Goal: Task Accomplishment & Management: Manage account settings

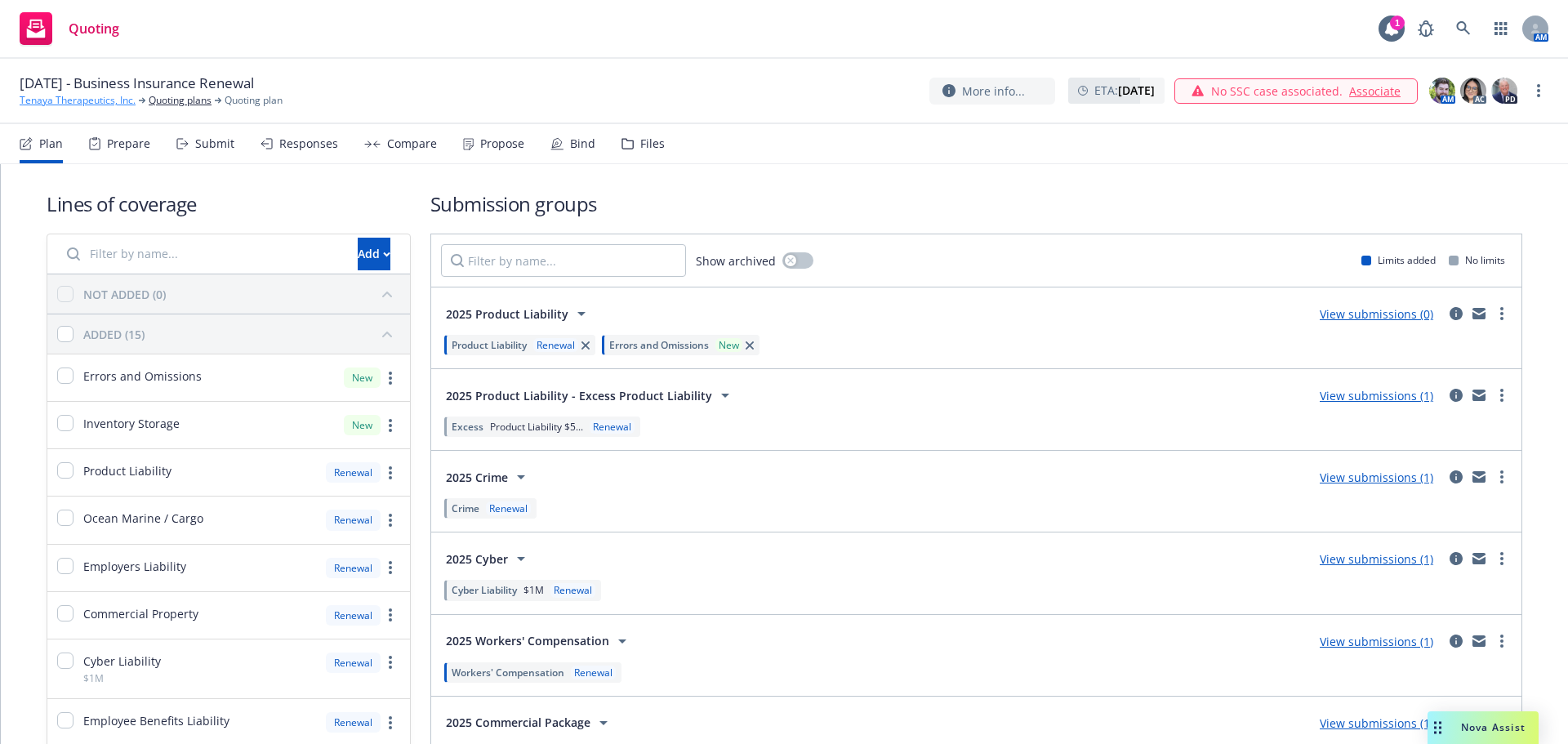
click at [56, 106] on link "Tenaya Therapeutics, Inc." at bounding box center [77, 100] width 116 height 15
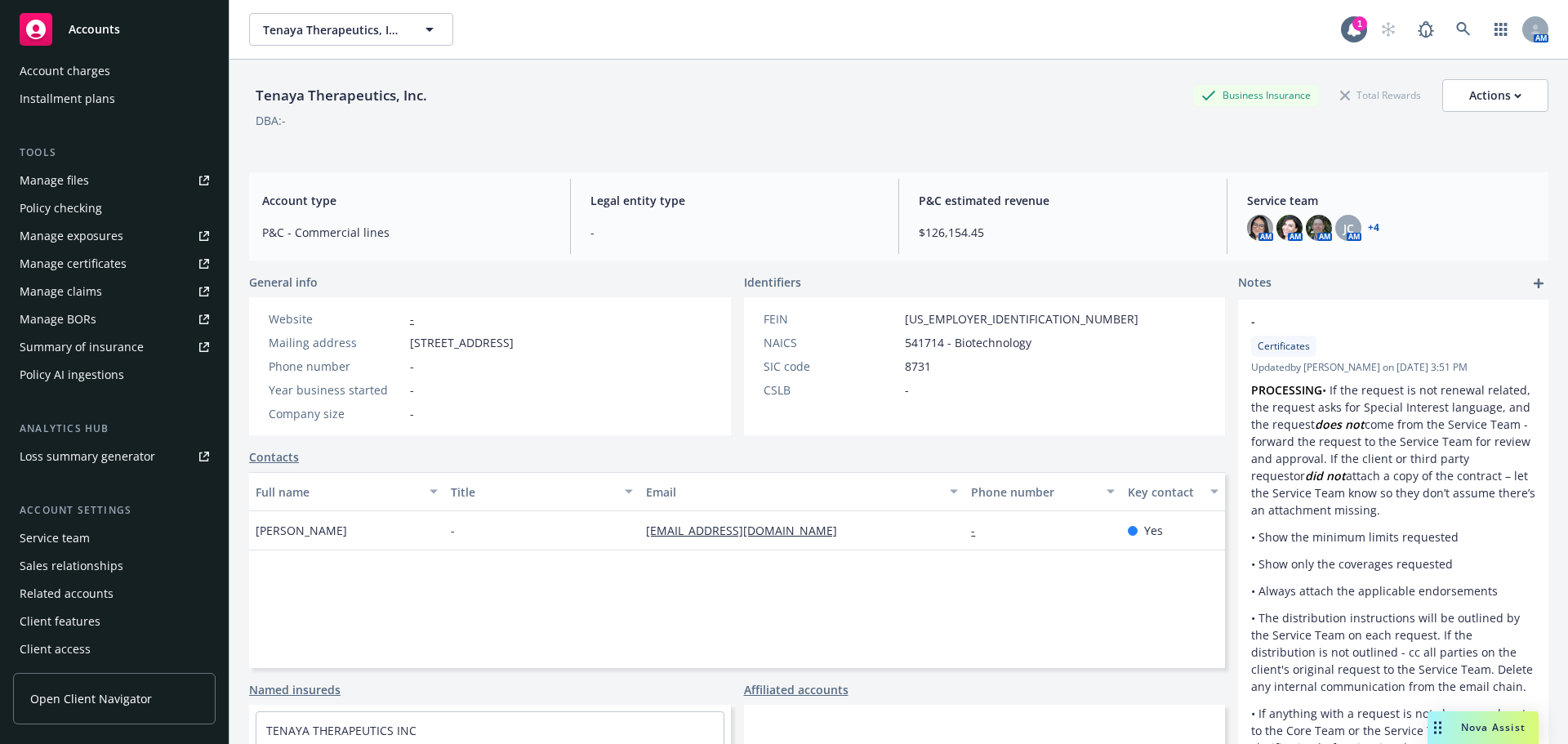
scroll to position [375, 0]
click at [71, 538] on div "Service team" at bounding box center [54, 535] width 70 height 26
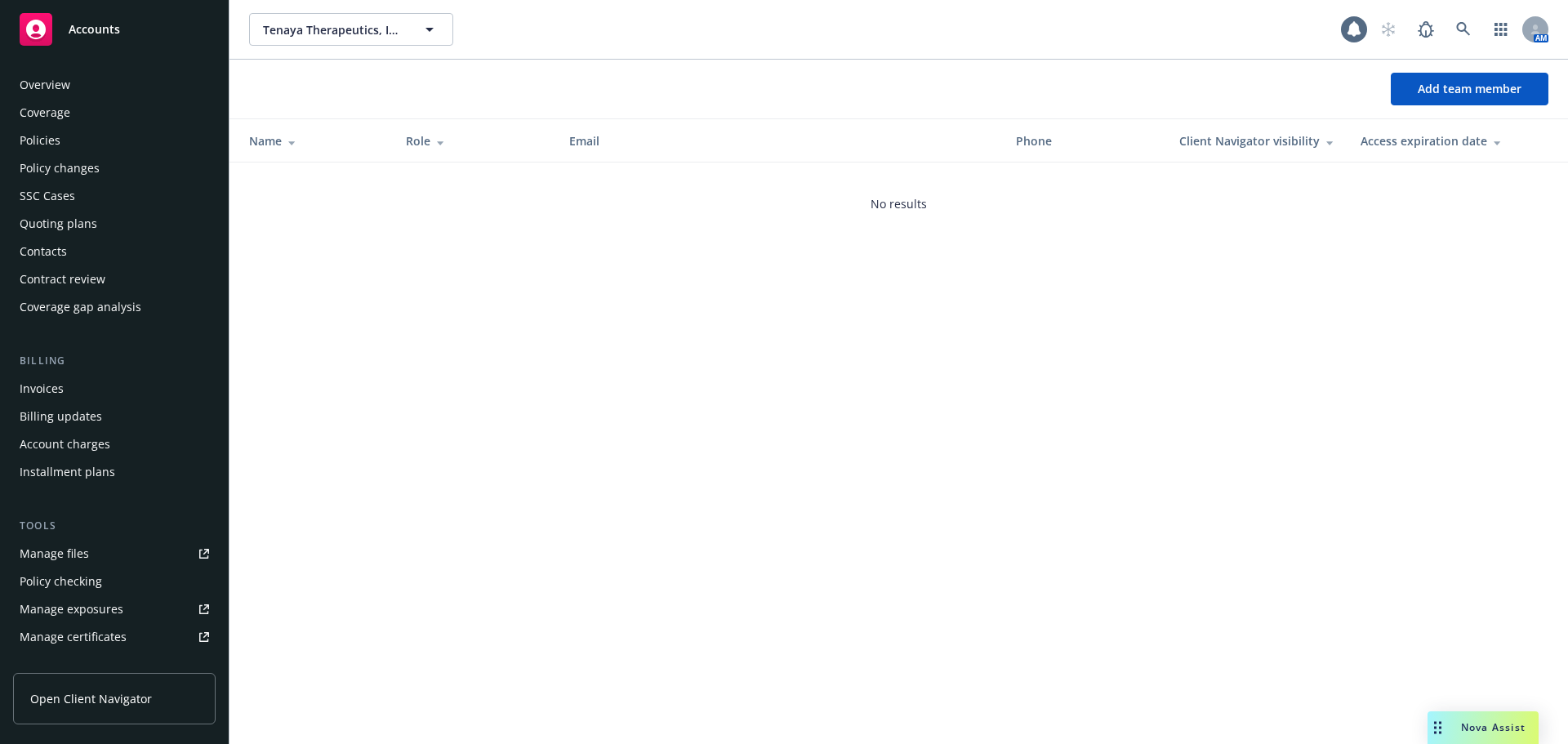
scroll to position [375, 0]
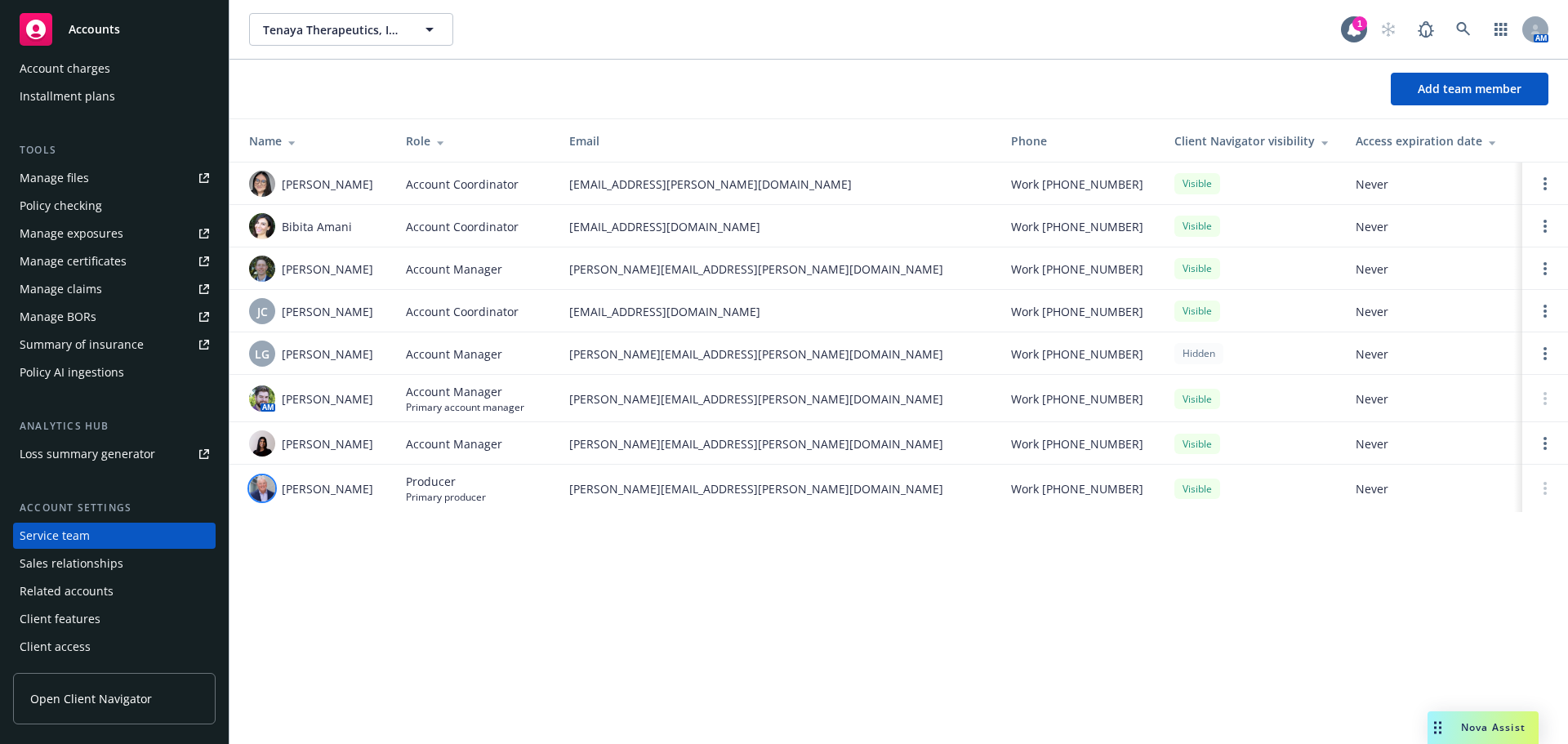
click at [257, 484] on img at bounding box center [262, 488] width 26 height 26
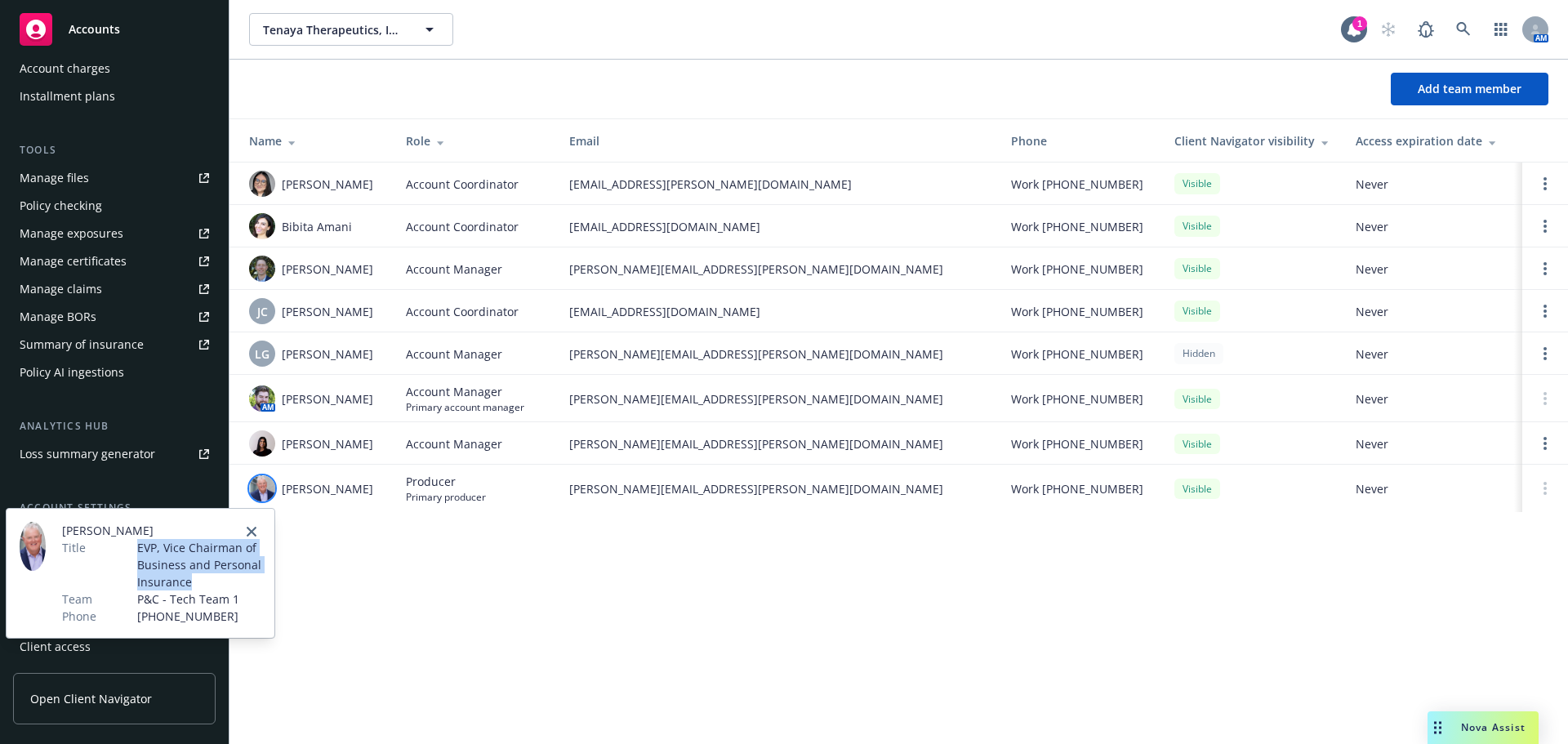
drag, startPoint x: 196, startPoint y: 582, endPoint x: 139, endPoint y: 545, distance: 68.0
click at [139, 545] on span "EVP, Vice Chairman of Business and Personal Insurance" at bounding box center [199, 564] width 124 height 52
copy span "EVP, Vice Chairman of Business and Personal Insurance"
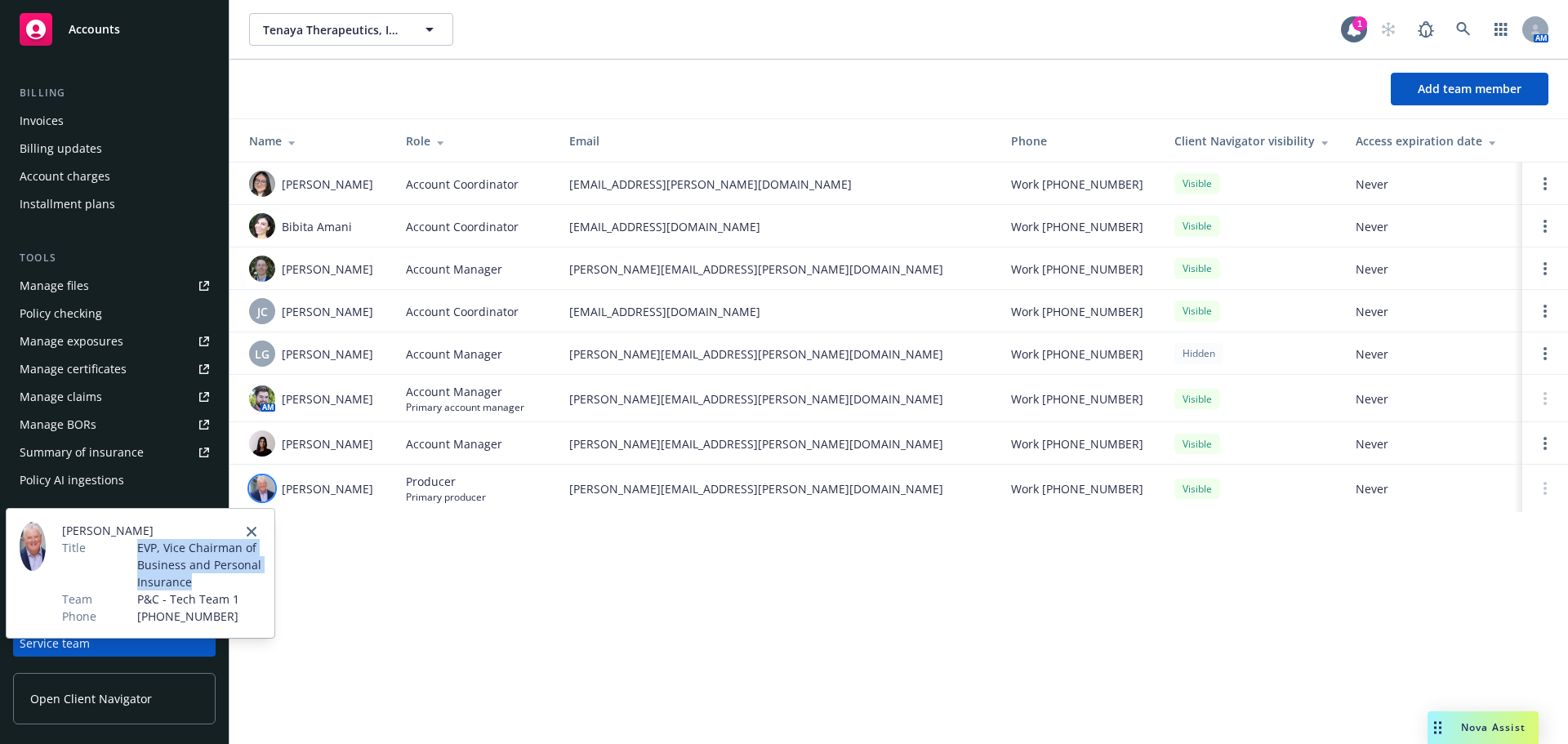
scroll to position [0, 0]
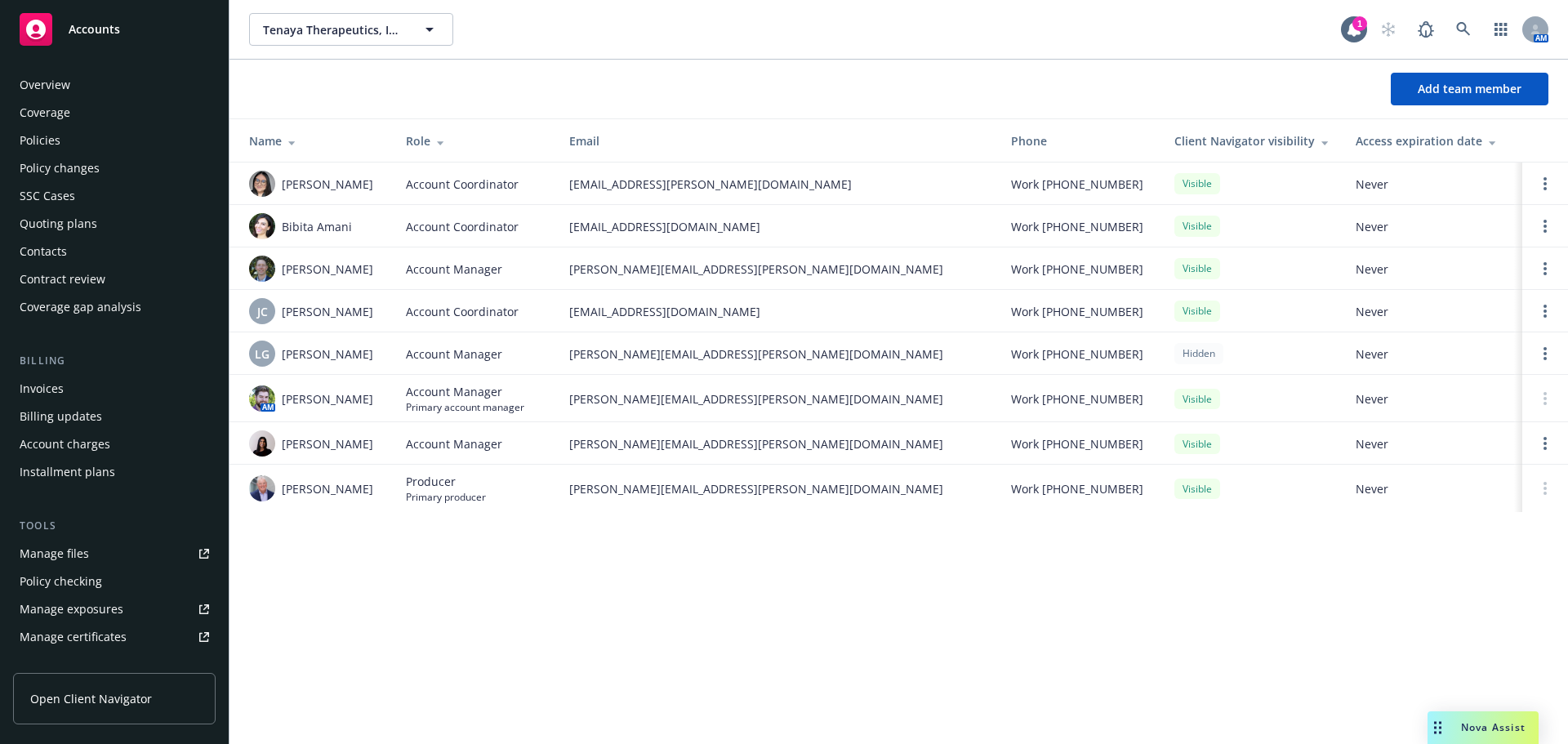
click at [66, 134] on div "Policies" at bounding box center [114, 141] width 190 height 26
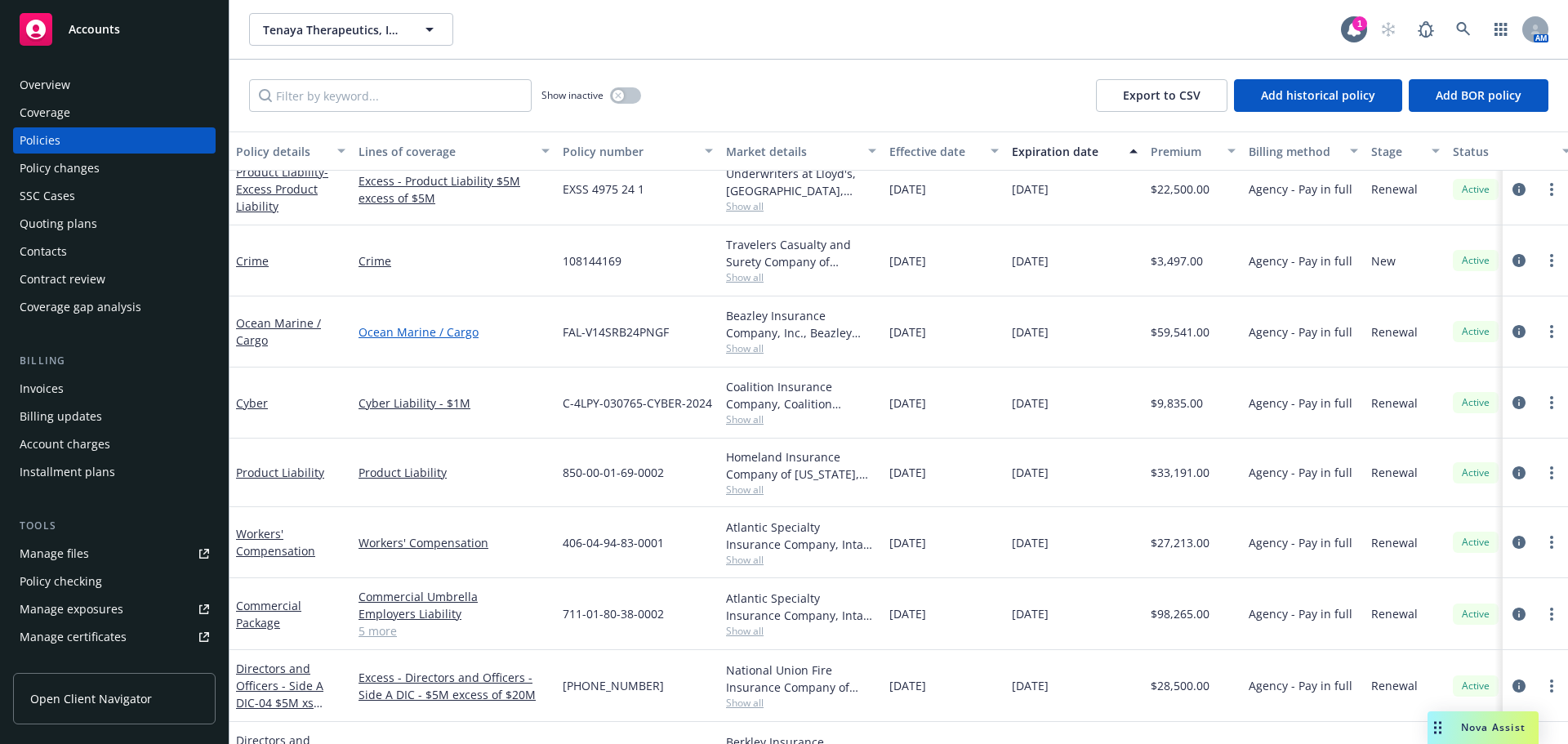
scroll to position [245, 0]
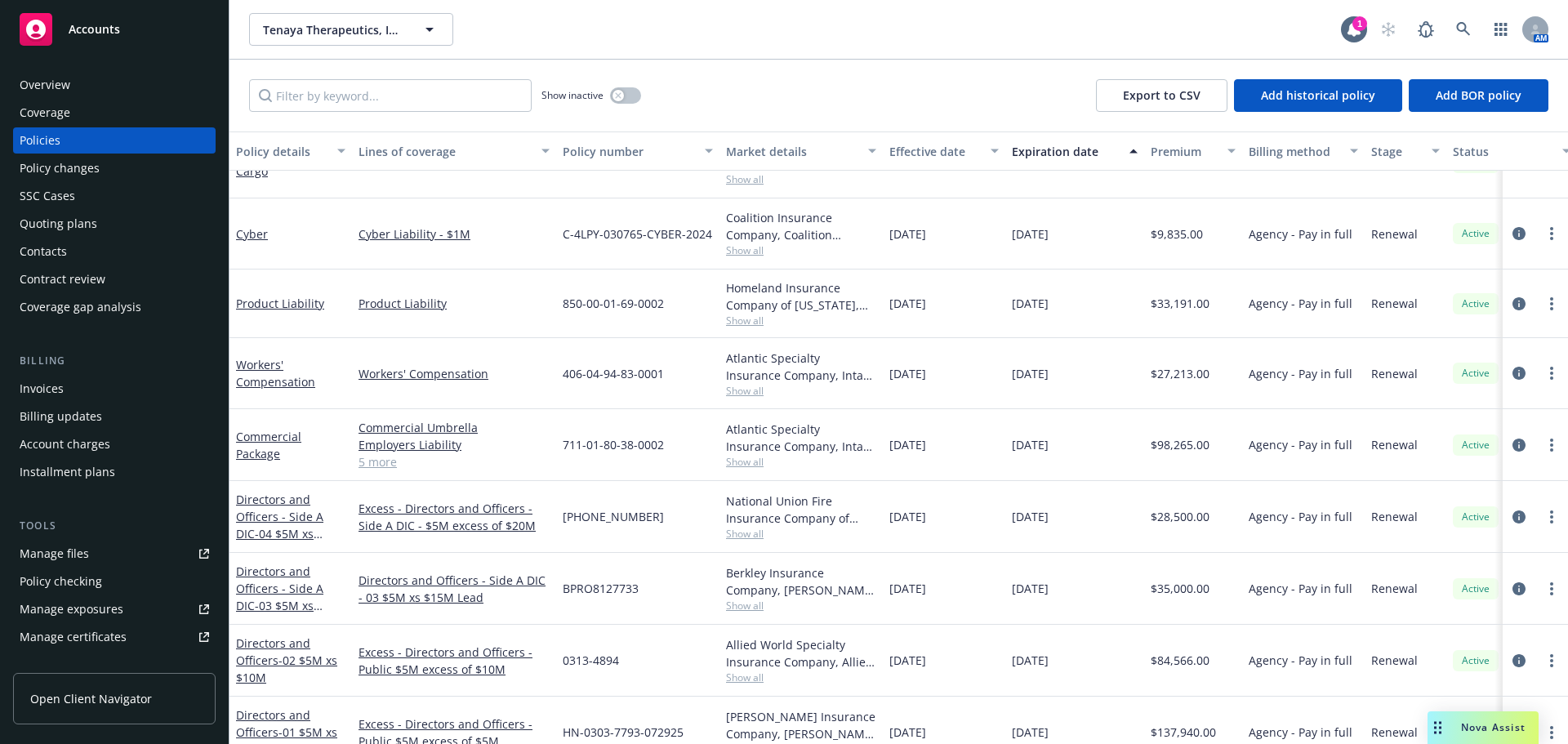
click at [77, 391] on div "Invoices" at bounding box center [114, 389] width 190 height 26
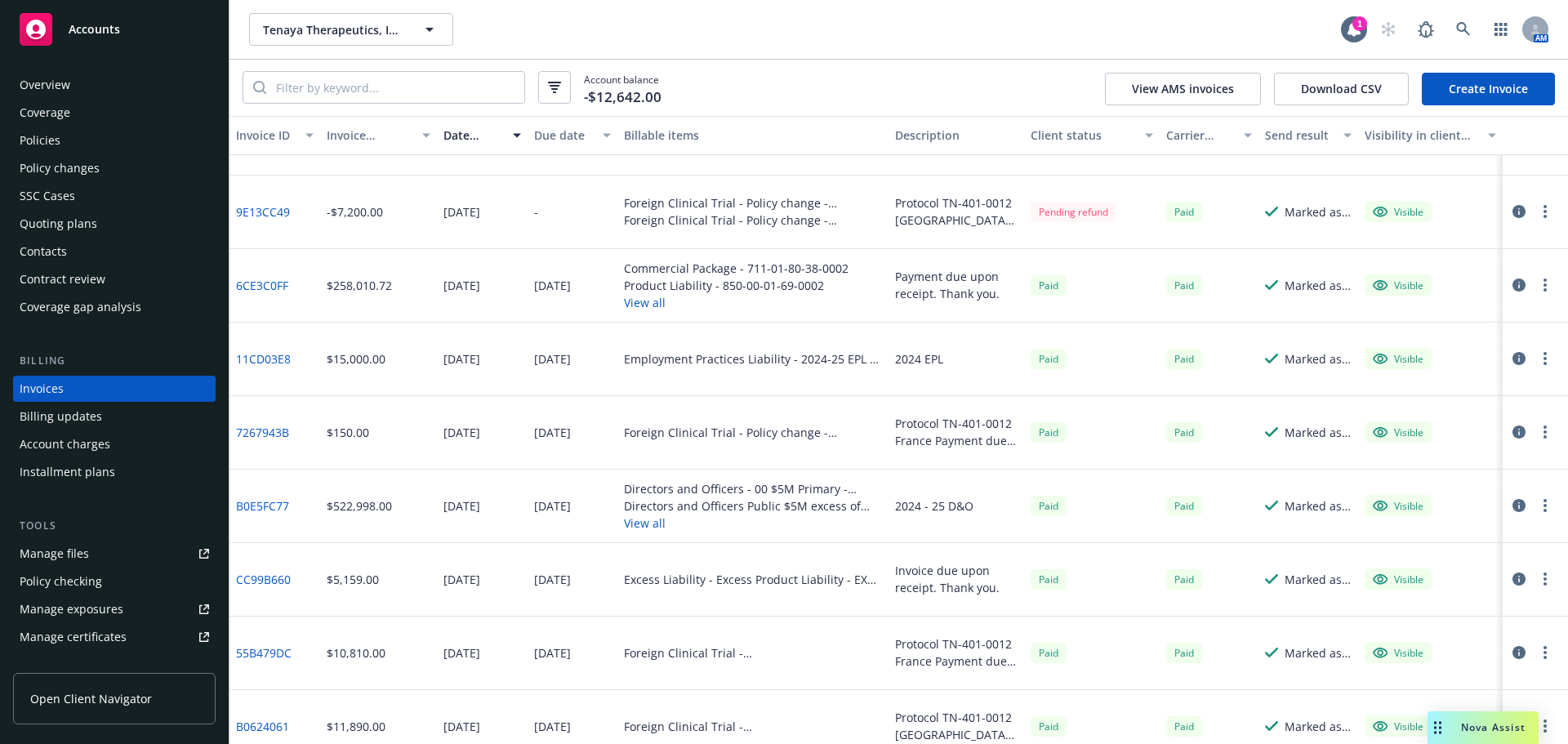
scroll to position [219, 0]
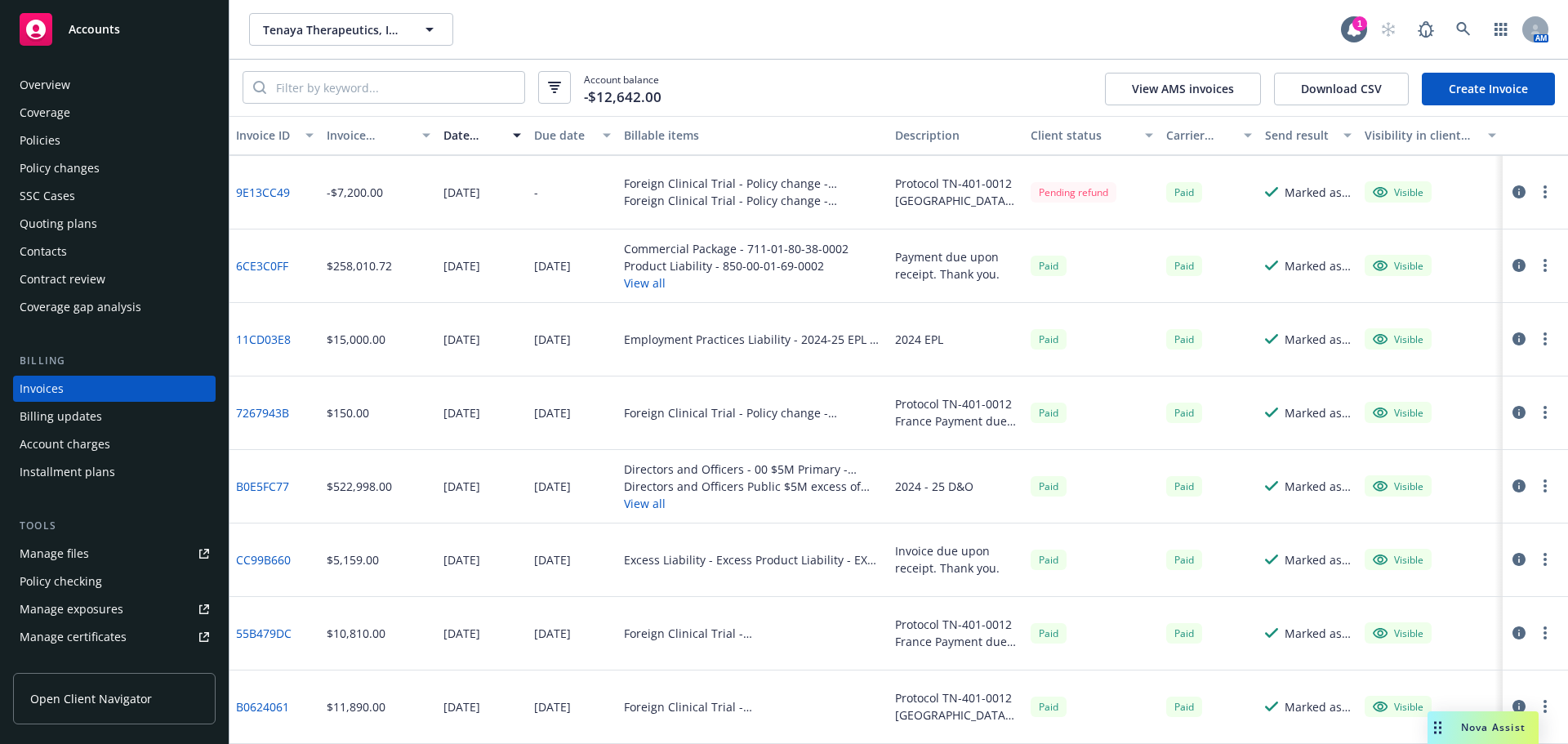
click at [632, 282] on button "View all" at bounding box center [736, 283] width 224 height 17
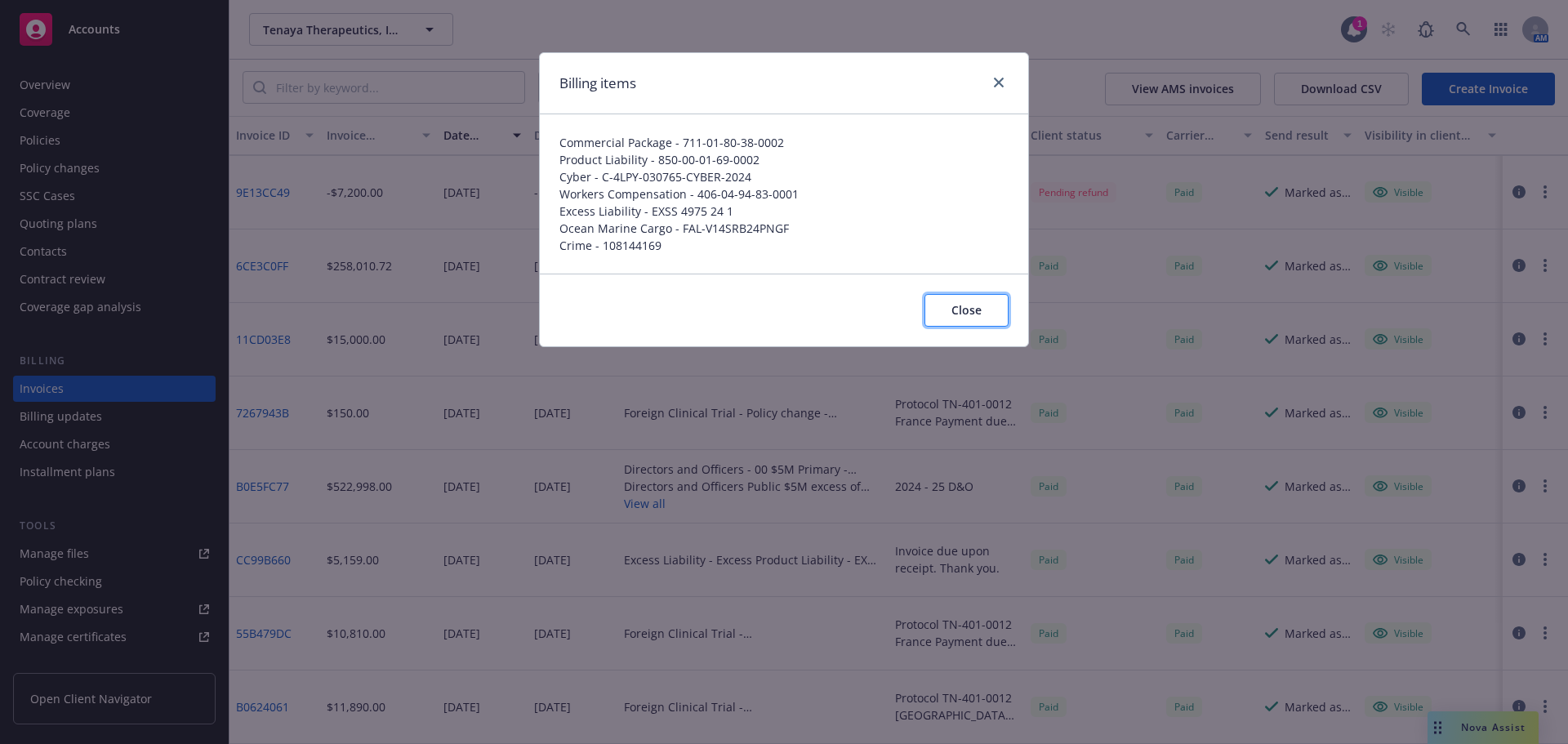
click at [980, 313] on span "Close" at bounding box center [966, 310] width 31 height 16
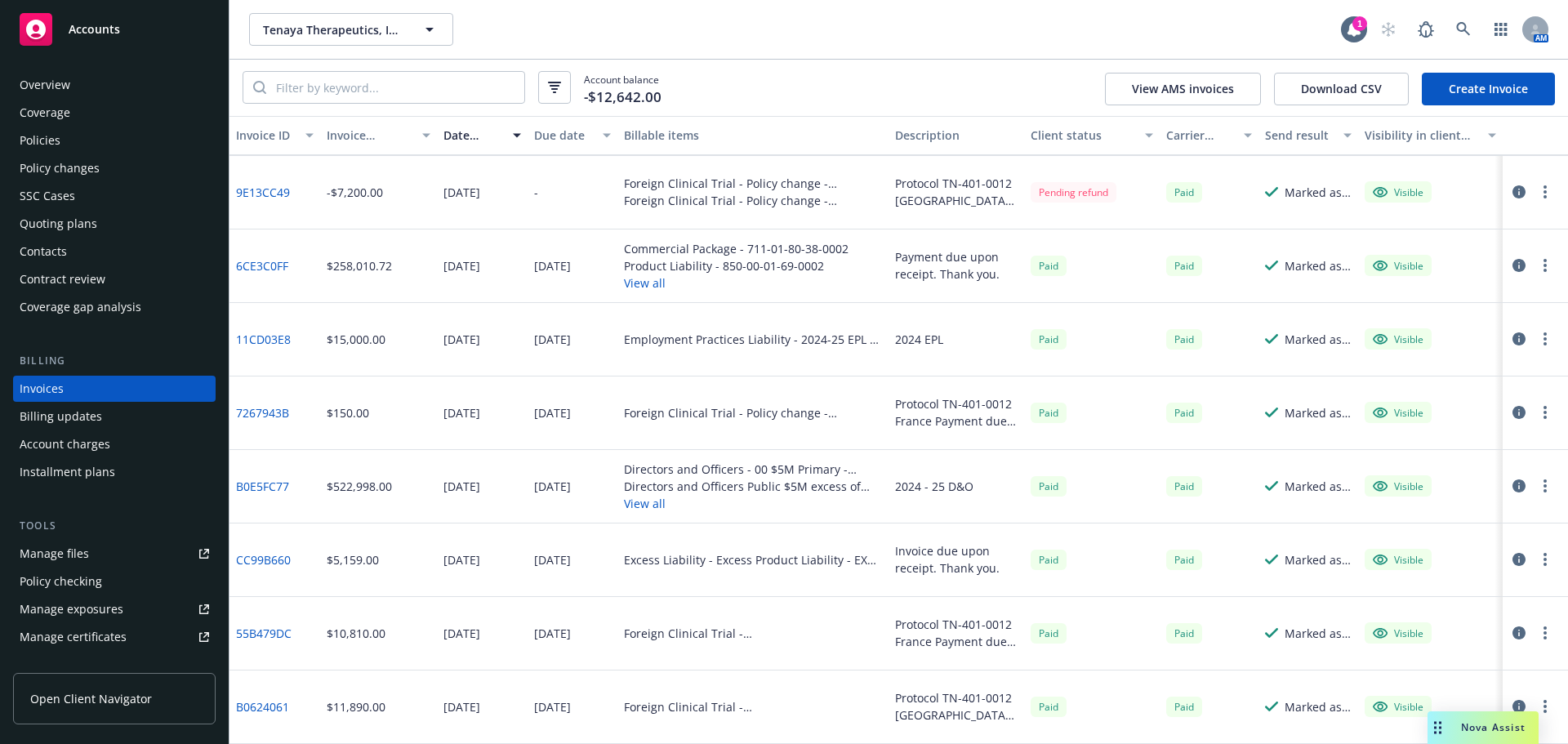
click at [116, 138] on div "Policies" at bounding box center [114, 141] width 190 height 26
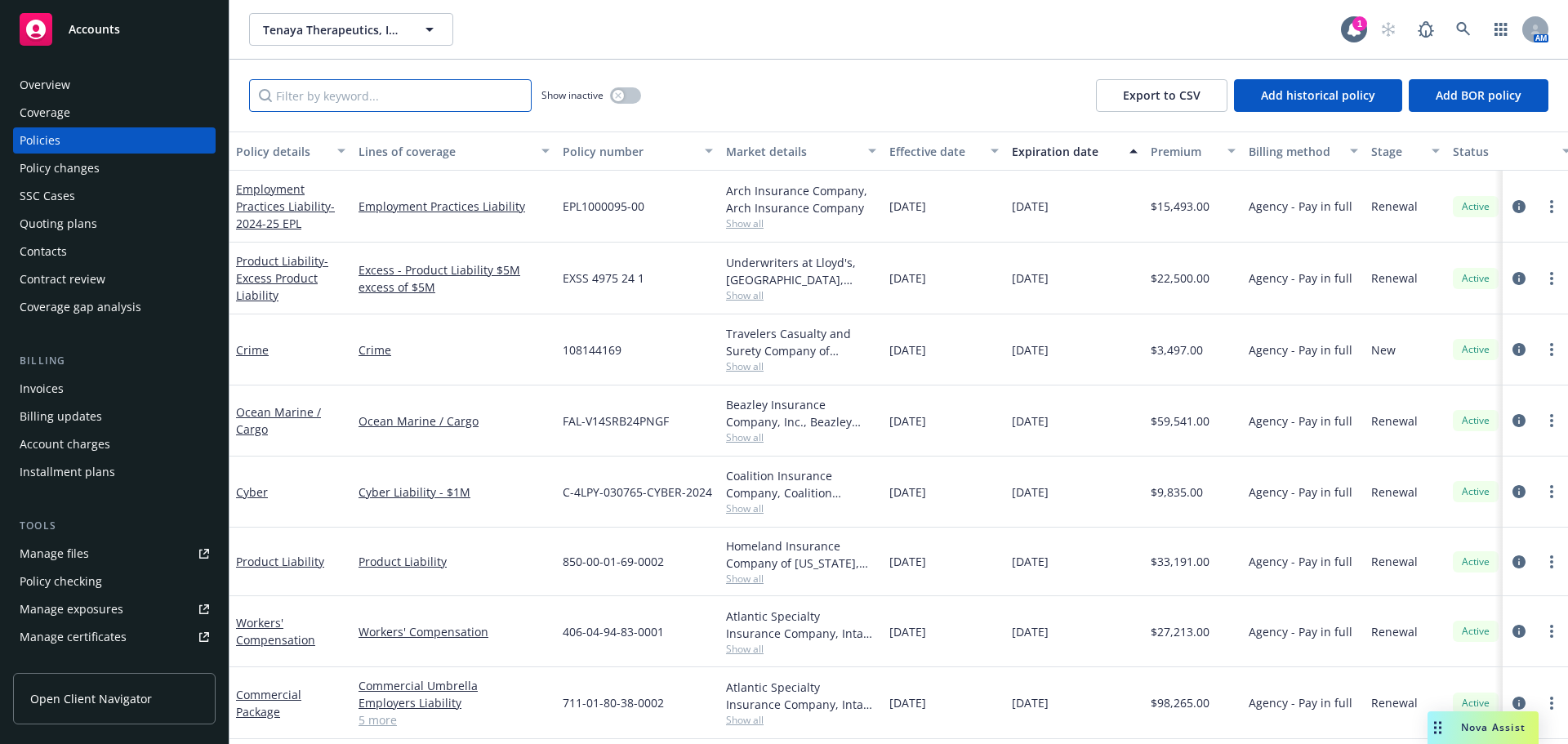
click at [381, 97] on input "Filter by keyword..." at bounding box center [390, 95] width 282 height 32
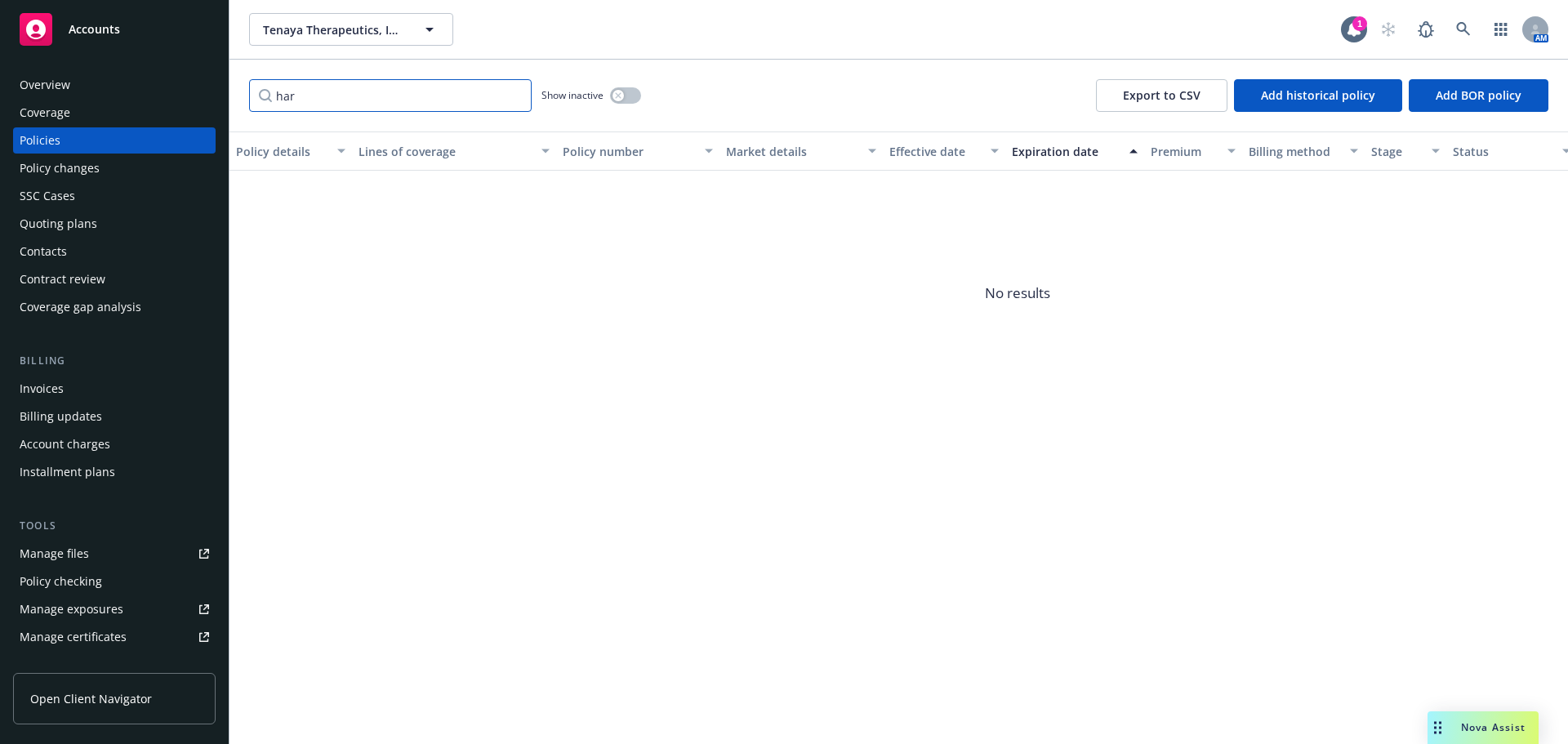
type input "har"
click at [81, 229] on div "Quoting plans" at bounding box center [58, 224] width 78 height 26
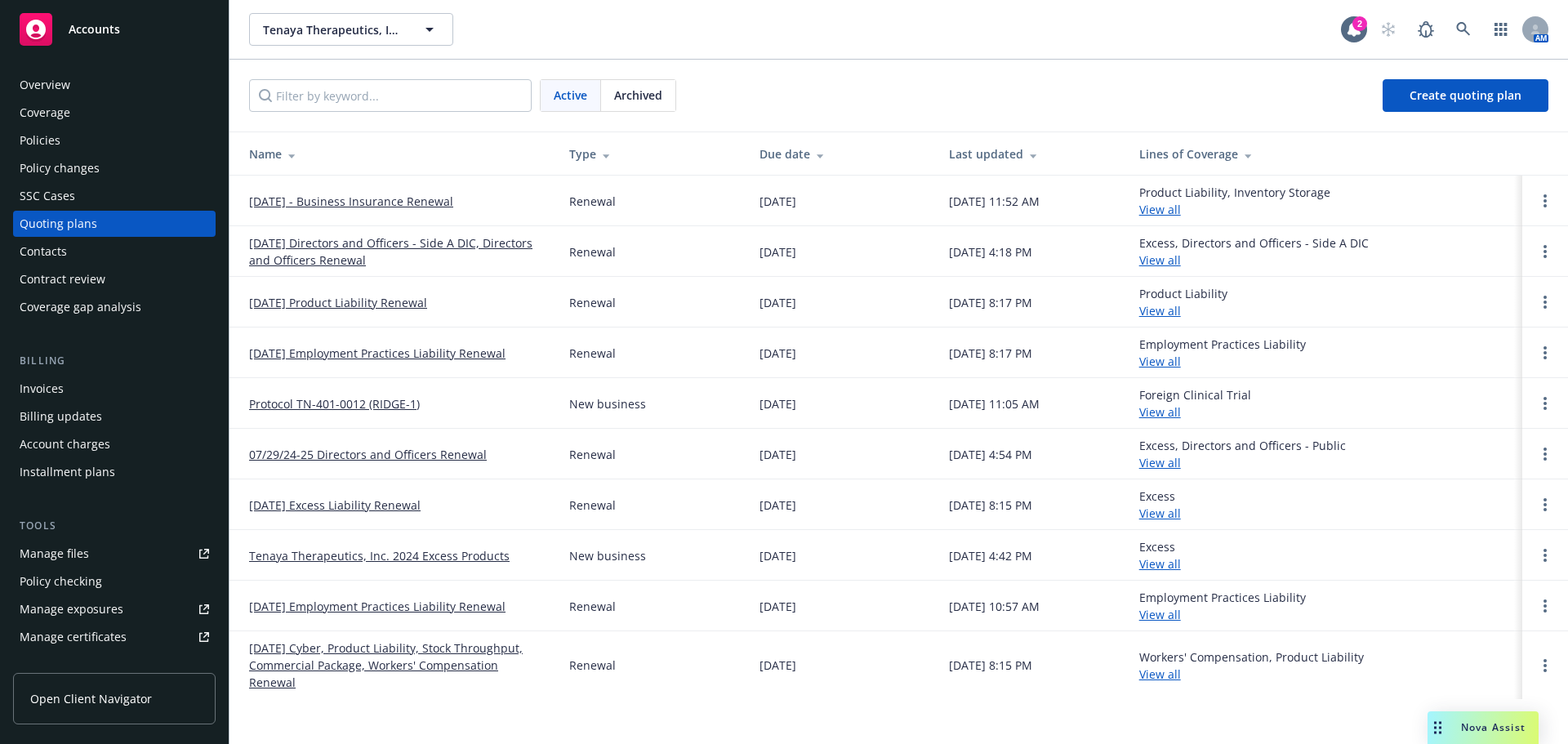
click at [365, 198] on link "[DATE] - Business Insurance Renewal" at bounding box center [351, 202] width 204 height 17
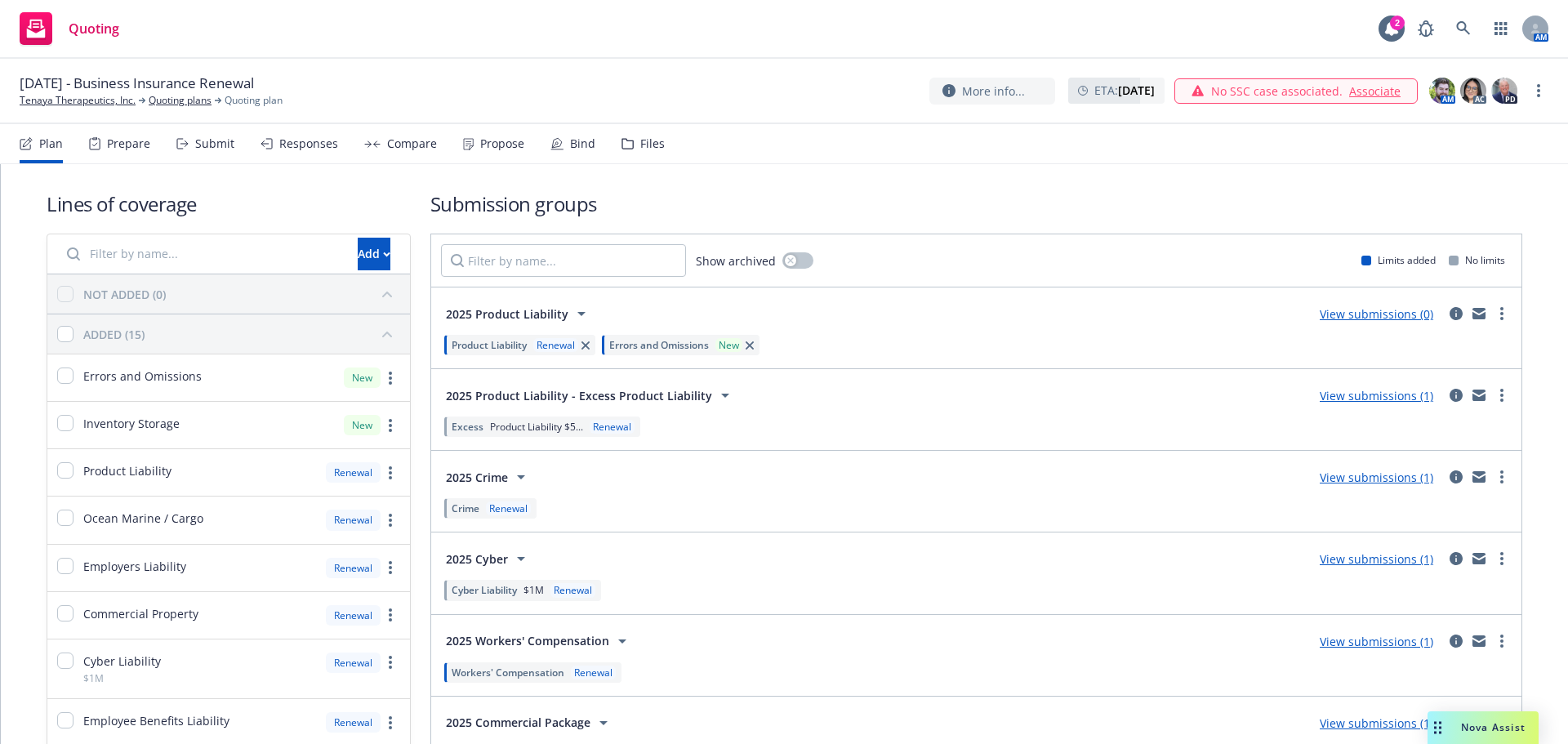
click at [528, 345] on span "Renewal" at bounding box center [552, 345] width 52 height 14
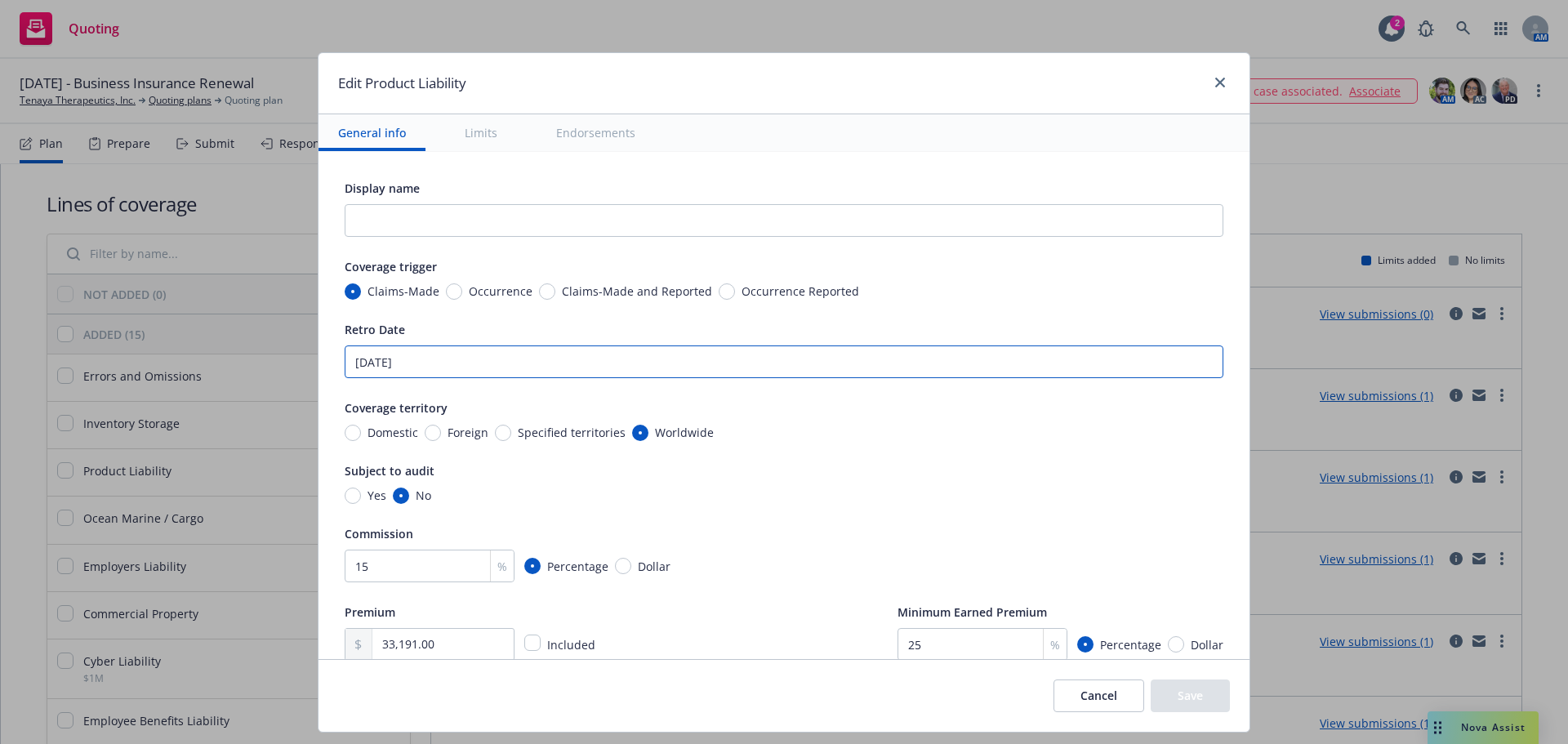
drag, startPoint x: 409, startPoint y: 364, endPoint x: 334, endPoint y: 362, distance: 75.0
paste input "$3M limit: 08/24/2021; $5M limit:"
type input "$3M limit: 08/24/2021; $5M limit: 07/18/2022"
click at [1175, 692] on button "Save" at bounding box center [1190, 695] width 79 height 32
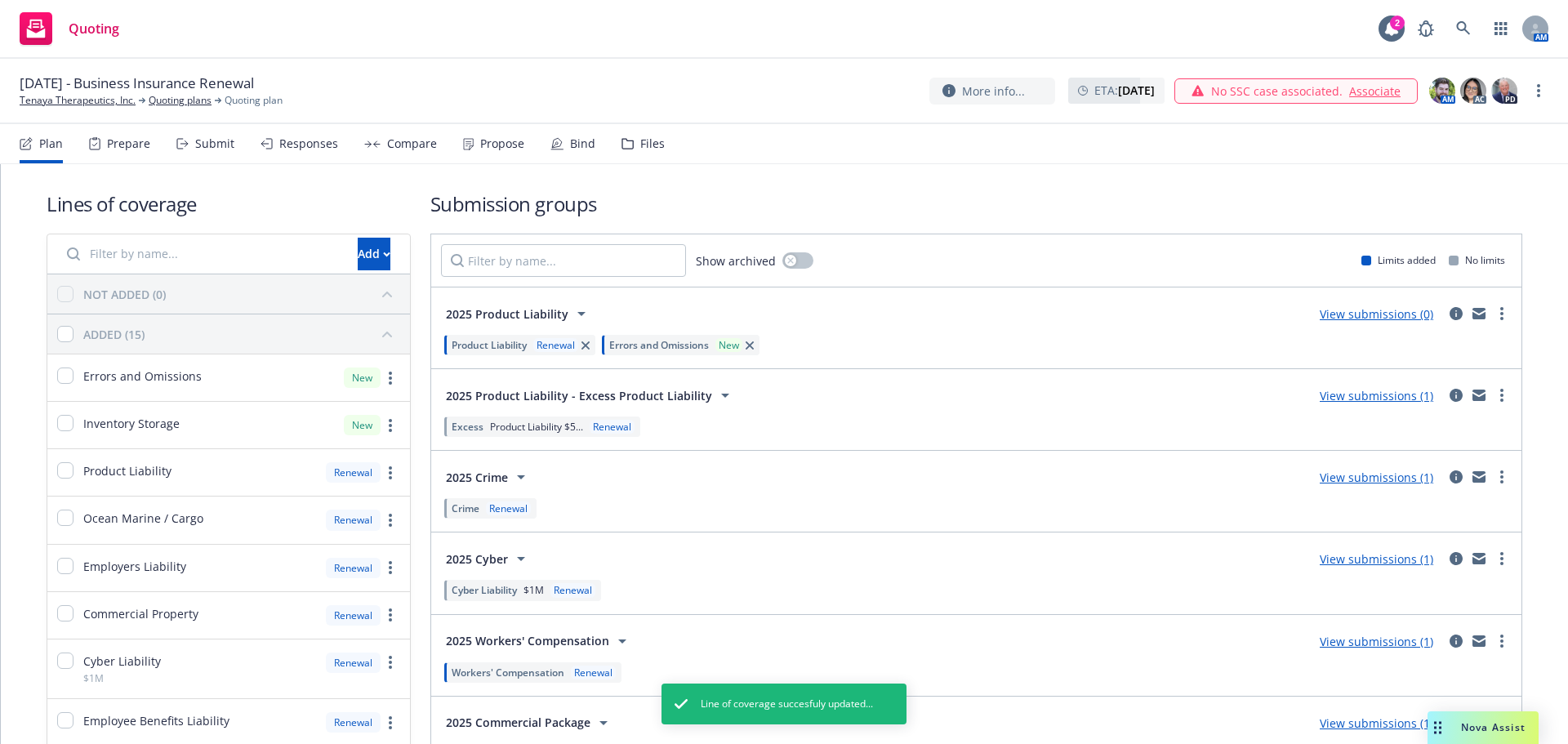
click at [620, 343] on span "Errors and Omissions" at bounding box center [659, 345] width 100 height 14
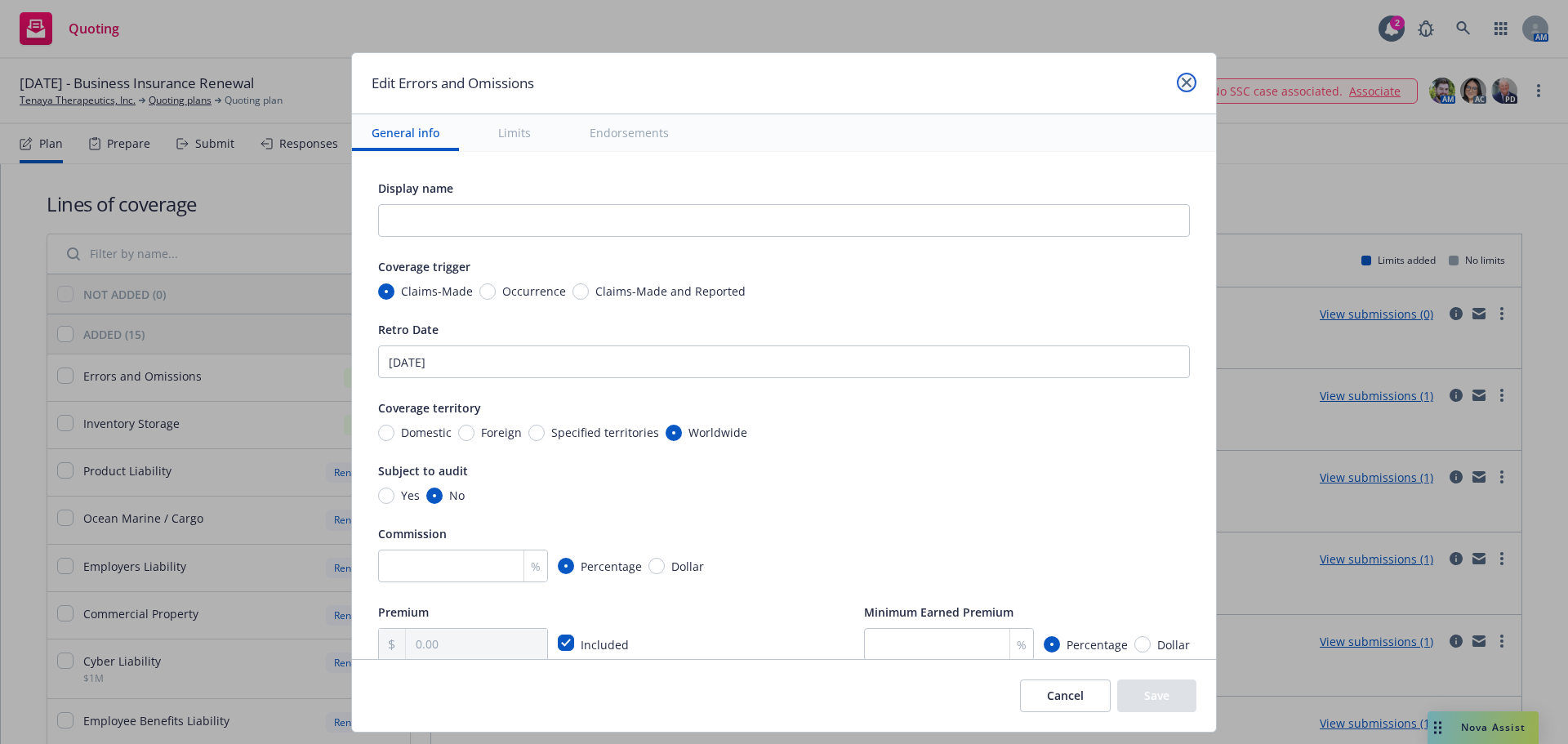
click at [1177, 85] on link "close" at bounding box center [1186, 82] width 19 height 19
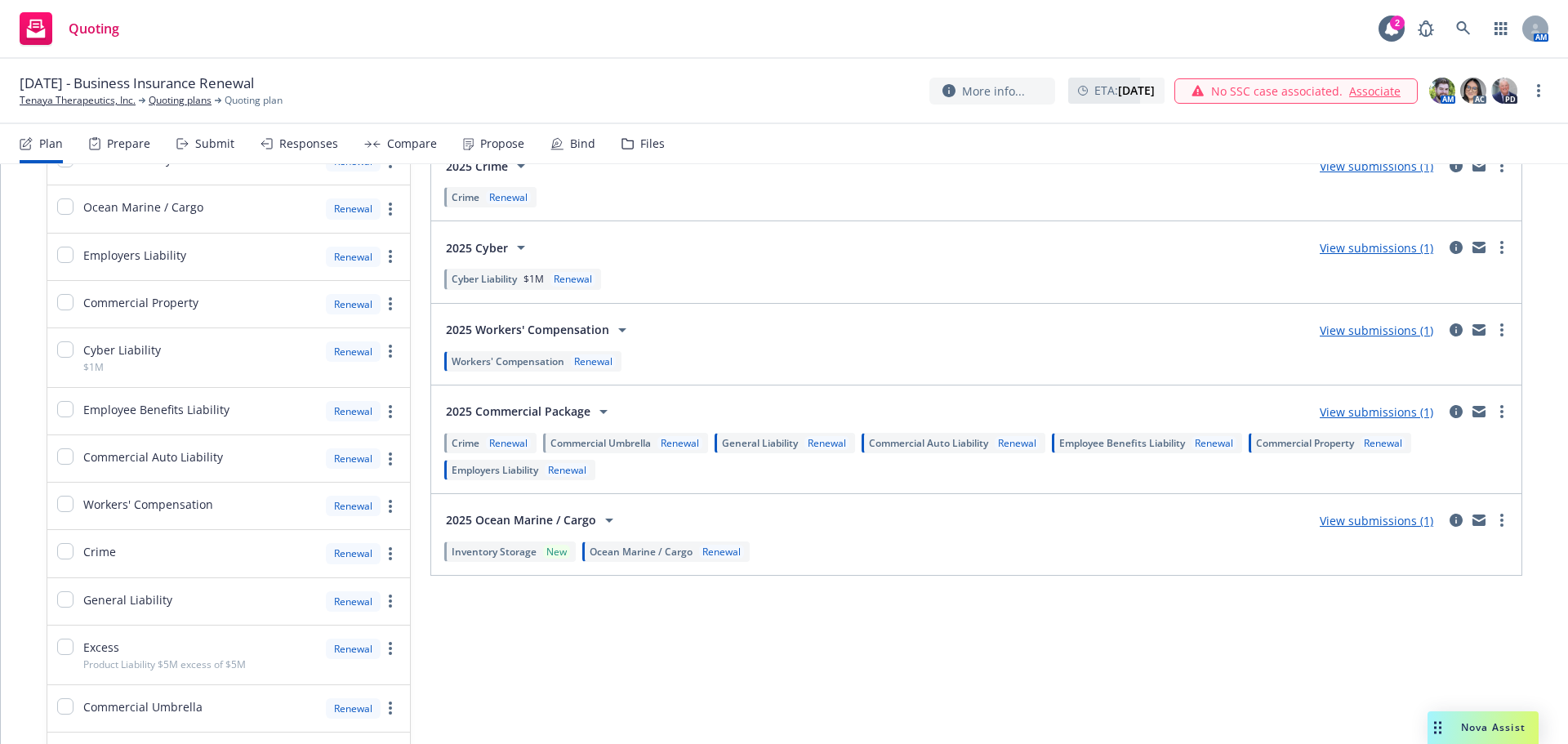
scroll to position [327, 0]
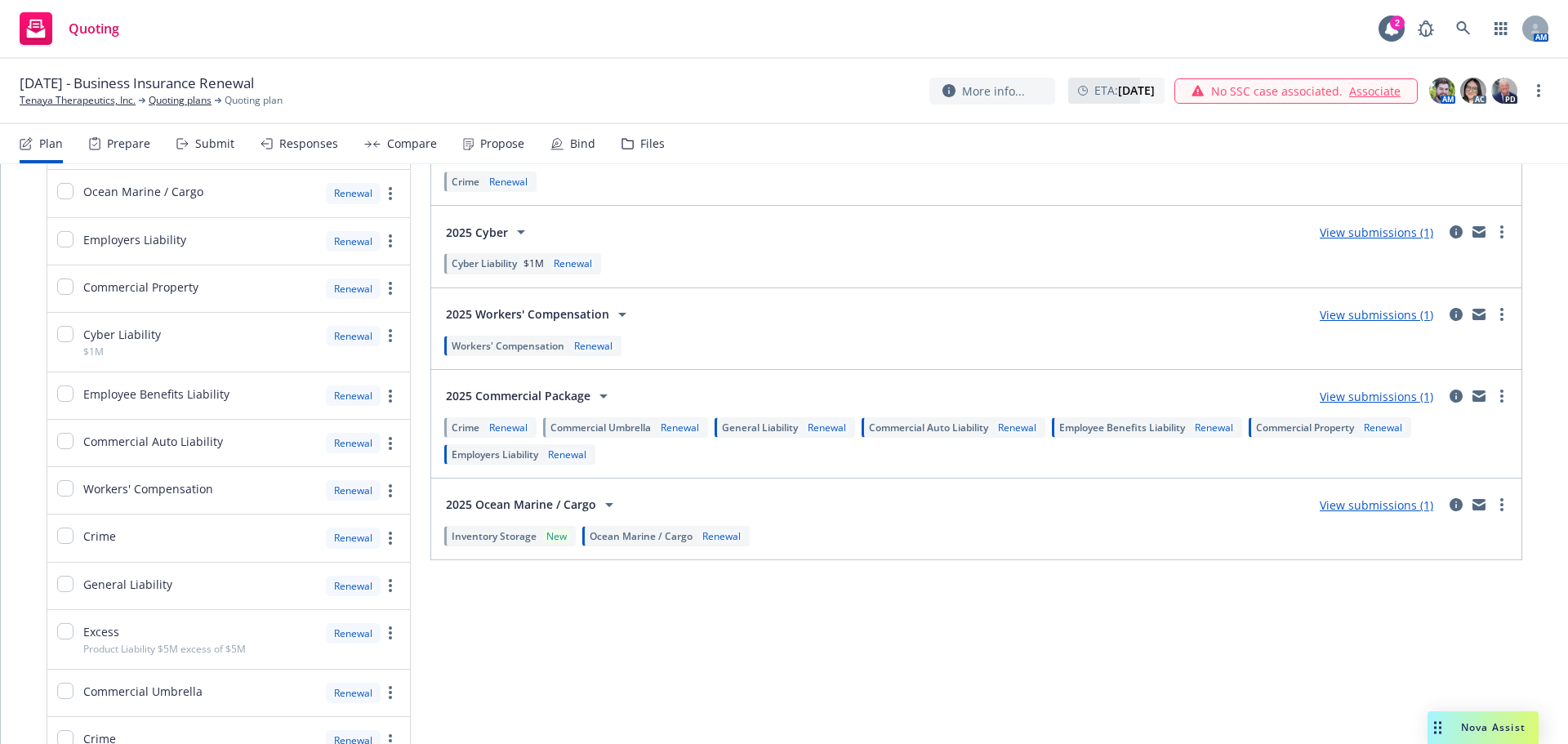
click at [1296, 431] on span "Commercial Property" at bounding box center [1305, 427] width 98 height 14
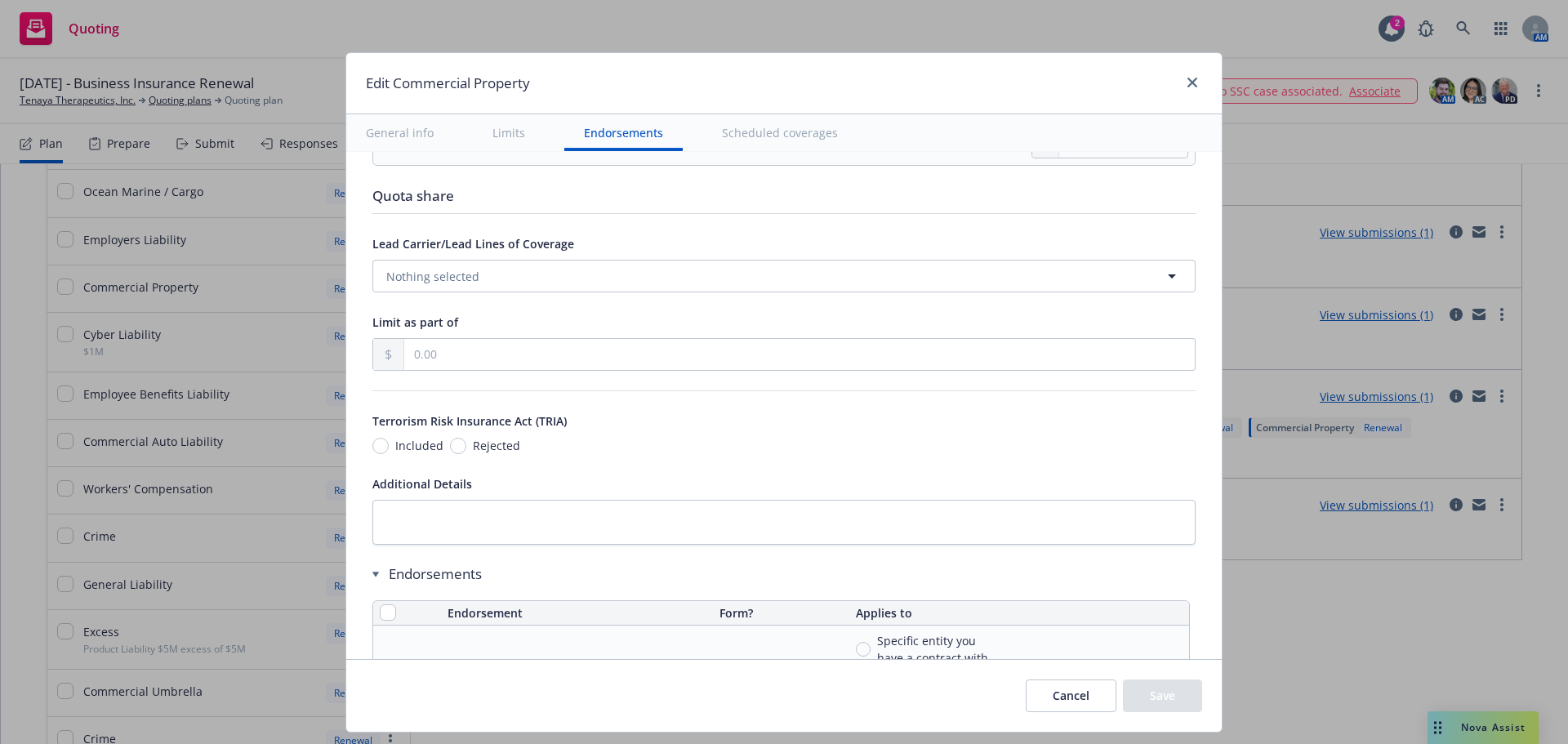
scroll to position [5306, 0]
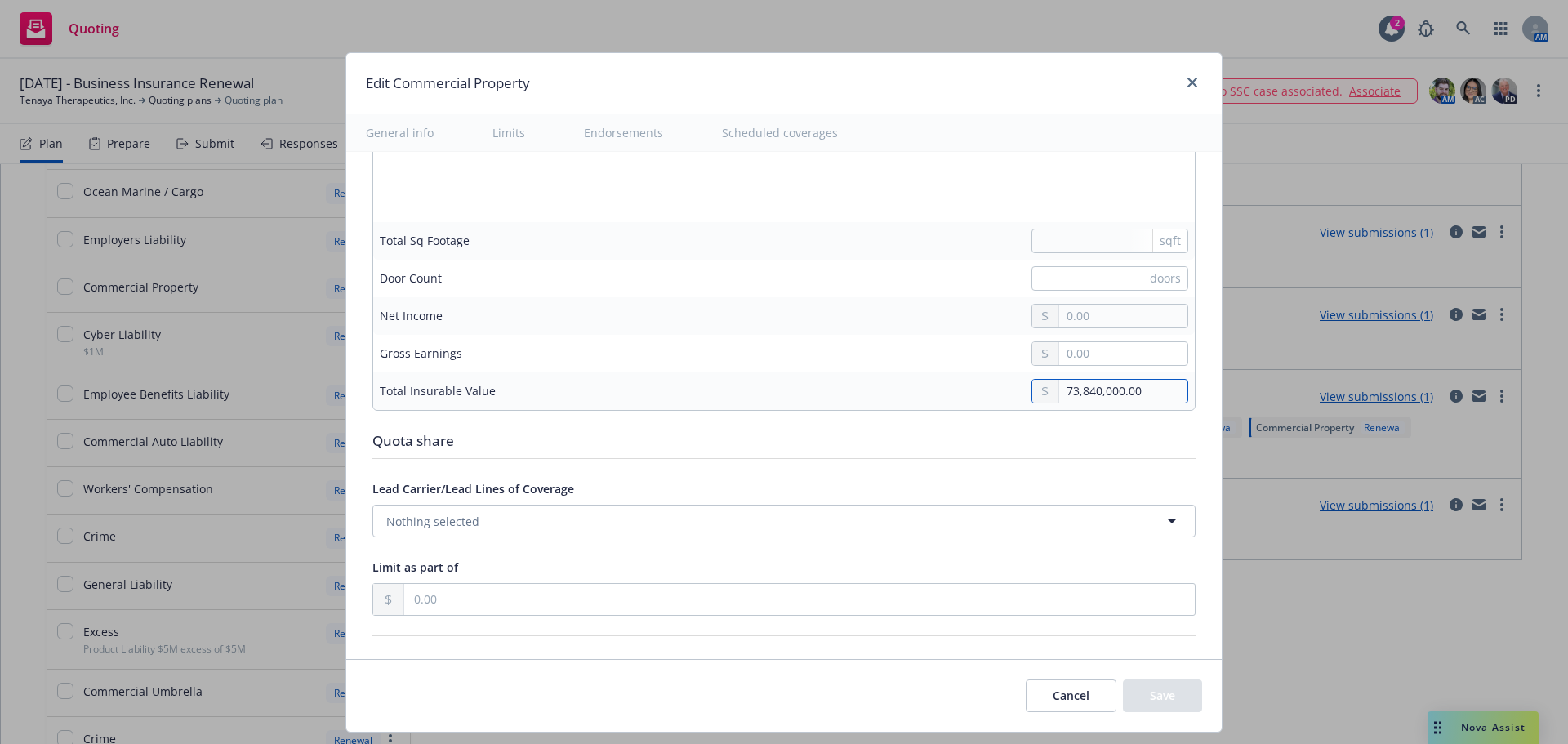
drag, startPoint x: 1096, startPoint y: 389, endPoint x: 1049, endPoint y: 391, distance: 47.0
click at [1059, 391] on input "73,840,000.00" at bounding box center [1122, 391] width 128 height 23
click at [1085, 691] on button "Cancel" at bounding box center [1071, 695] width 91 height 32
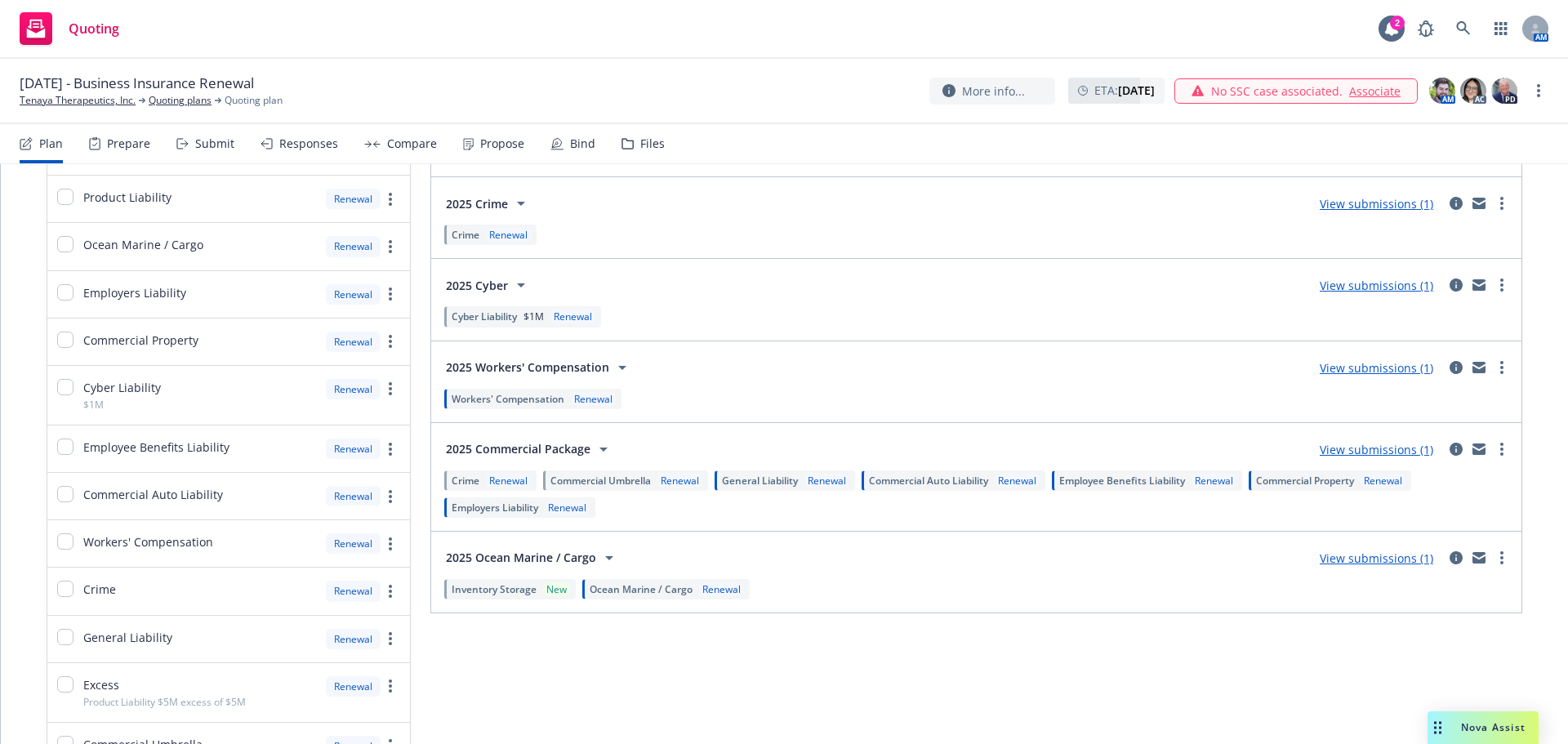
scroll to position [245, 0]
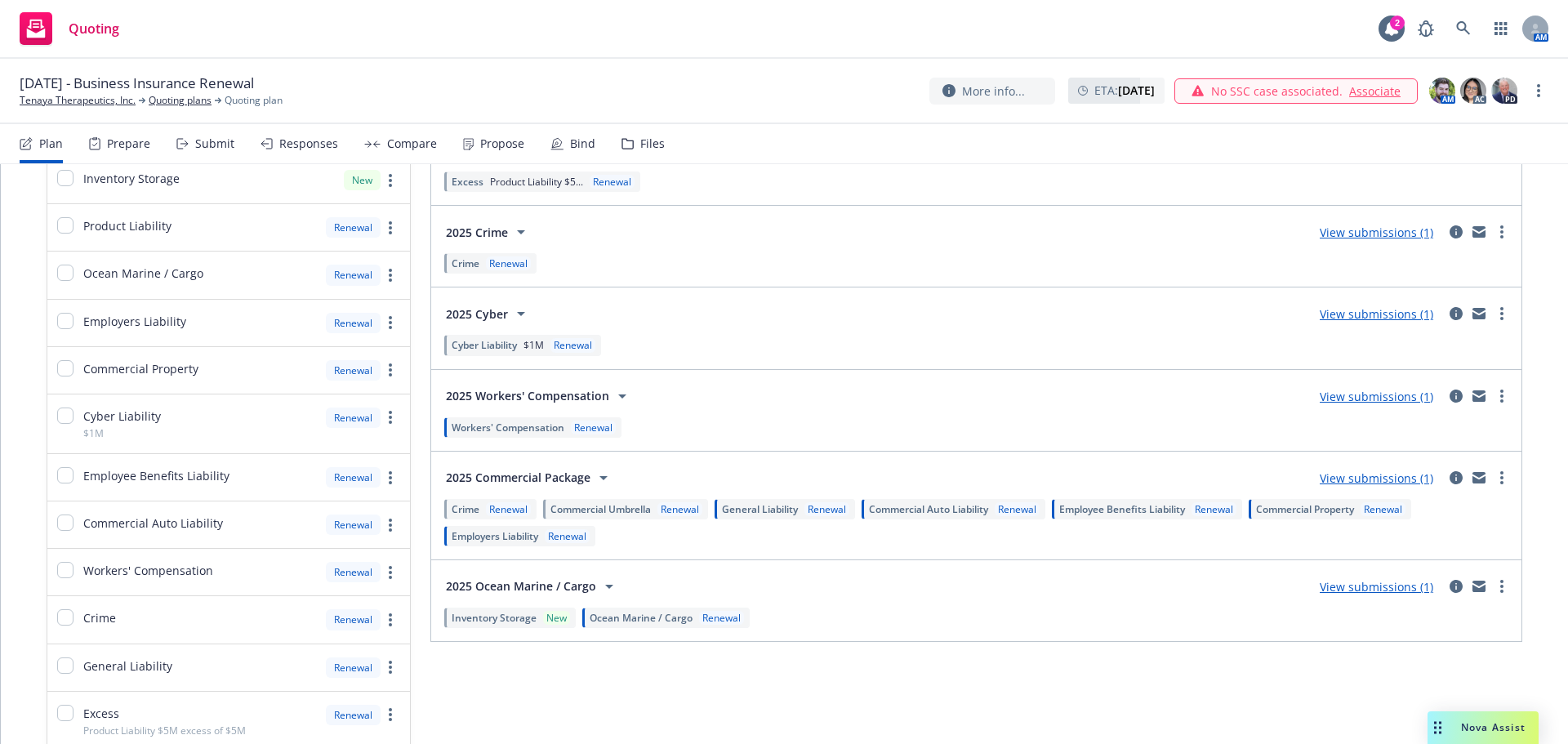
click at [546, 617] on div "New" at bounding box center [556, 617] width 27 height 14
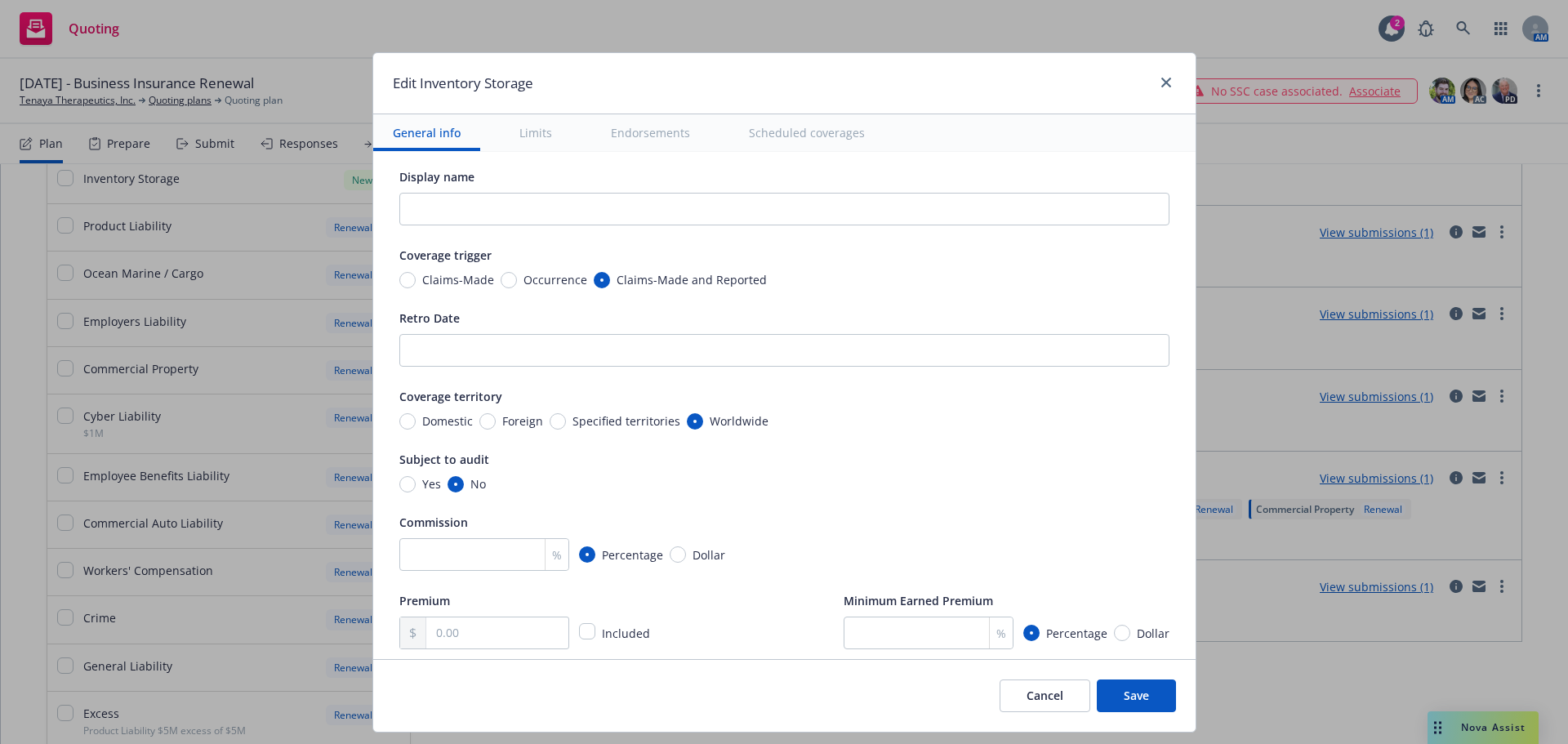
scroll to position [0, 0]
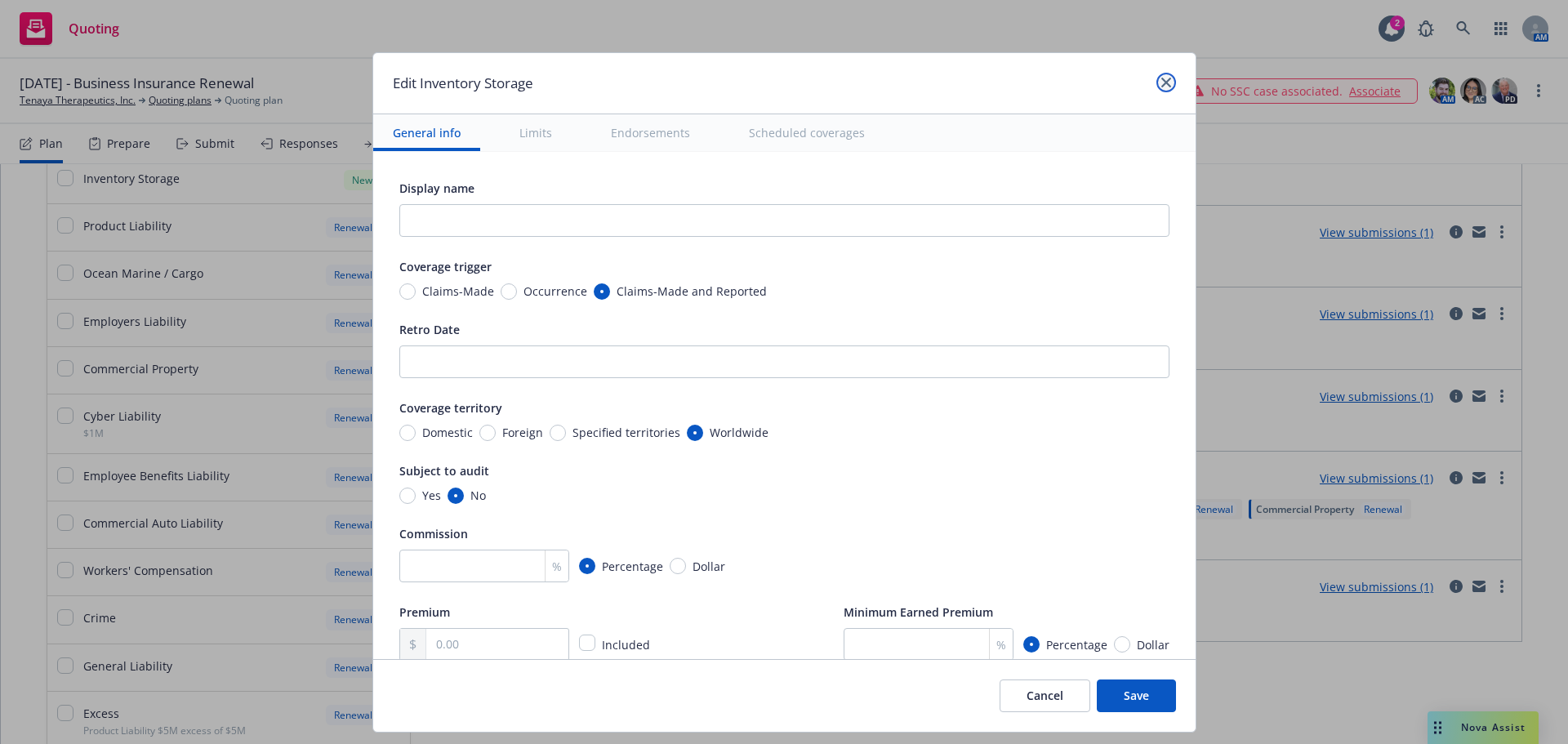
click at [1165, 82] on icon "close" at bounding box center [1165, 82] width 10 height 10
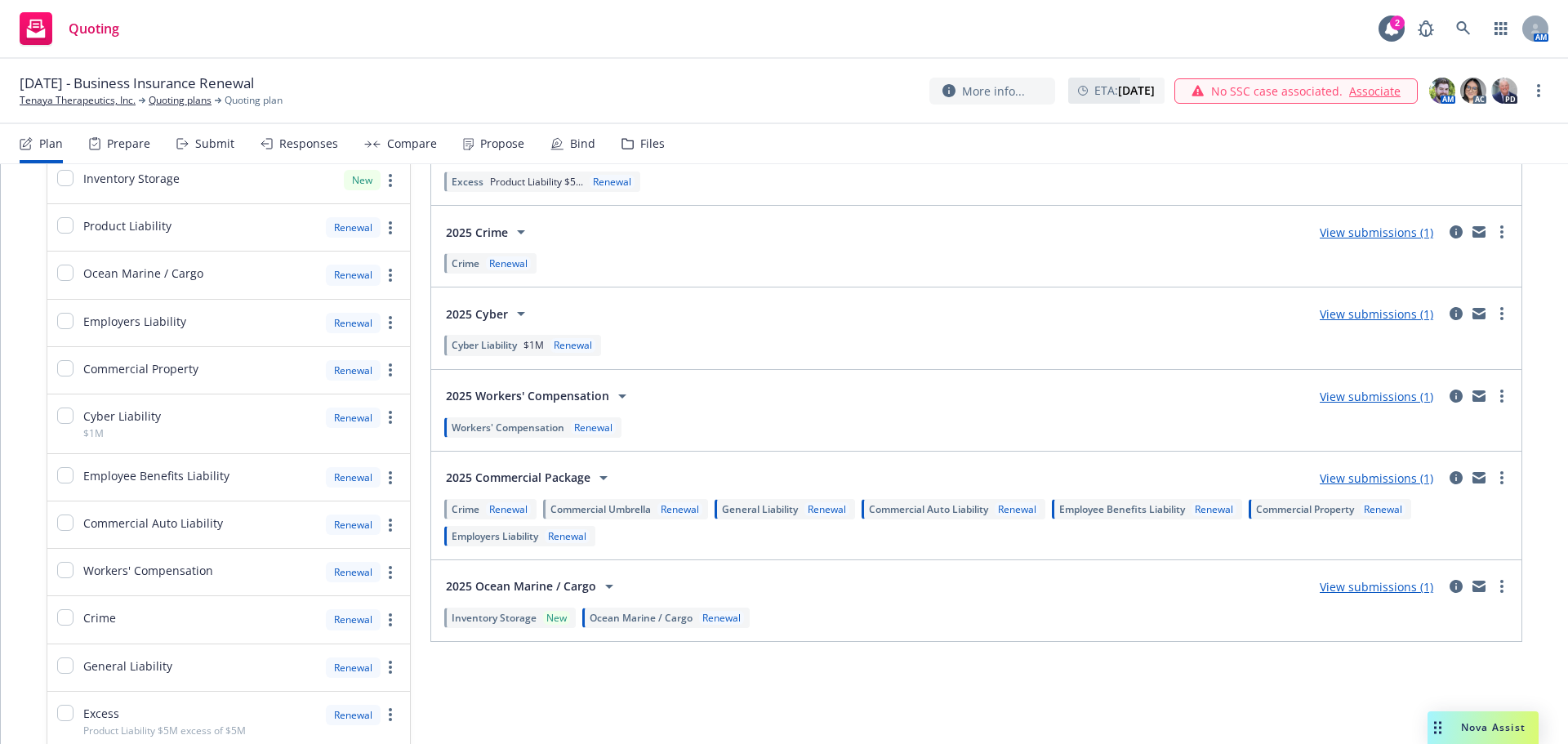
click at [699, 611] on div "Renewal" at bounding box center [721, 617] width 45 height 14
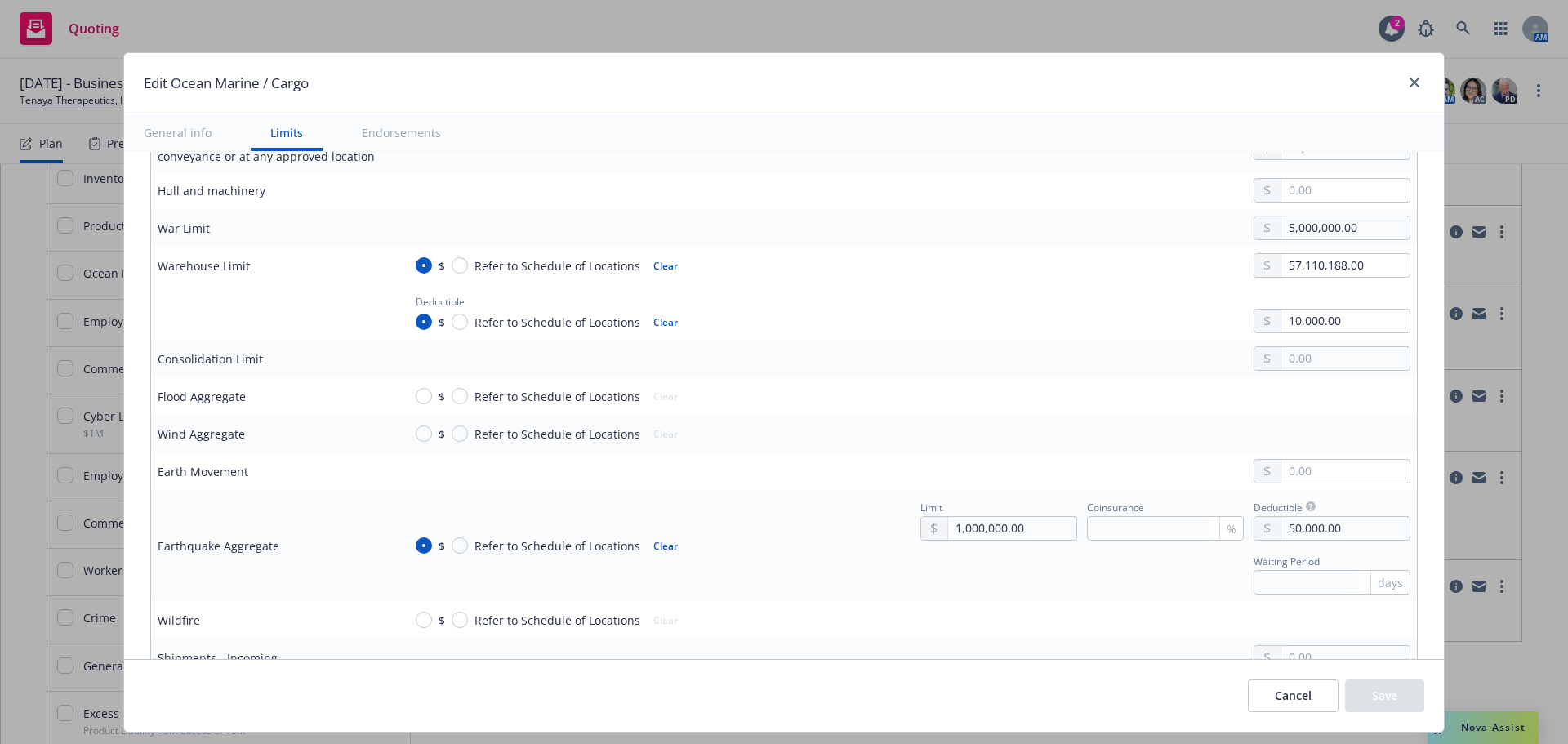
scroll to position [1224, 0]
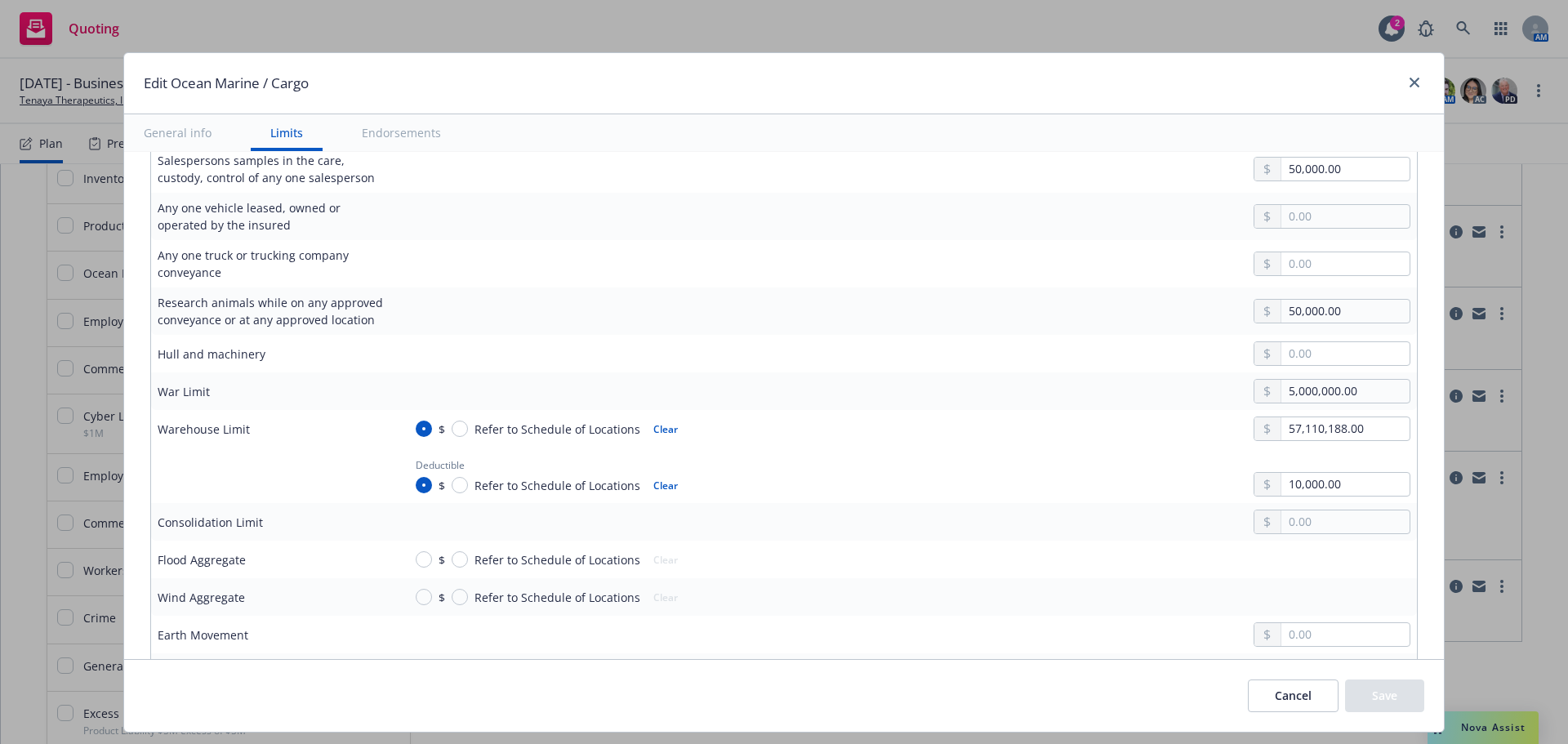
click at [1296, 699] on button "Cancel" at bounding box center [1293, 695] width 91 height 32
